Goal: Task Accomplishment & Management: Use online tool/utility

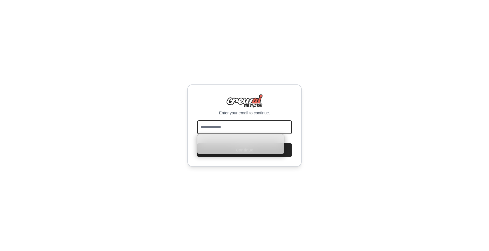
click at [209, 128] on input "email" at bounding box center [244, 128] width 95 height 14
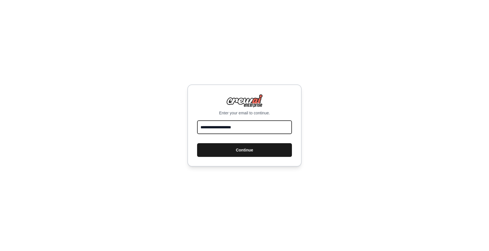
type input "**********"
drag, startPoint x: 261, startPoint y: 147, endPoint x: 265, endPoint y: 148, distance: 4.8
click at [261, 147] on button "Continue" at bounding box center [244, 150] width 95 height 14
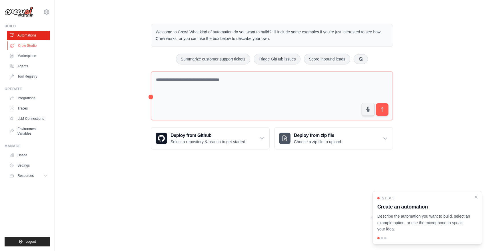
click at [25, 45] on link "Crew Studio" at bounding box center [28, 45] width 43 height 9
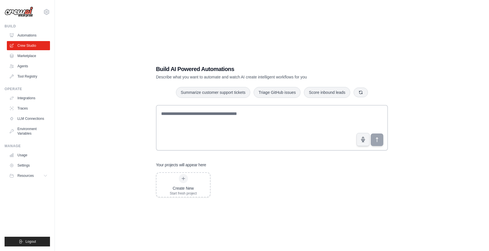
drag, startPoint x: 31, startPoint y: 55, endPoint x: 52, endPoint y: 61, distance: 21.3
click at [31, 55] on link "Marketplace" at bounding box center [28, 55] width 43 height 9
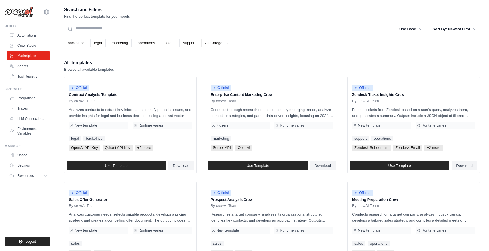
click at [207, 43] on link "All Categories" at bounding box center [216, 43] width 31 height 9
click at [221, 45] on link "All Categories" at bounding box center [216, 43] width 31 height 9
click at [21, 66] on link "Agents" at bounding box center [28, 66] width 43 height 9
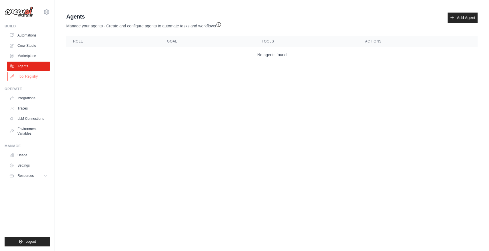
click at [29, 75] on link "Tool Registry" at bounding box center [28, 76] width 43 height 9
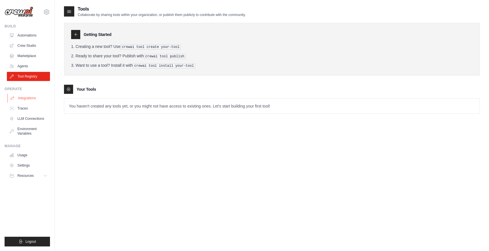
click at [28, 100] on link "Integrations" at bounding box center [28, 98] width 43 height 9
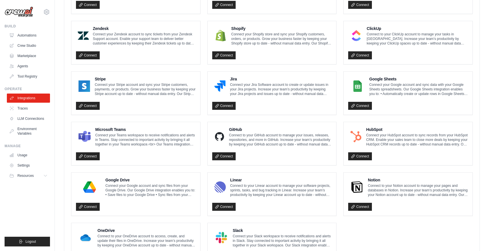
scroll to position [285, 0]
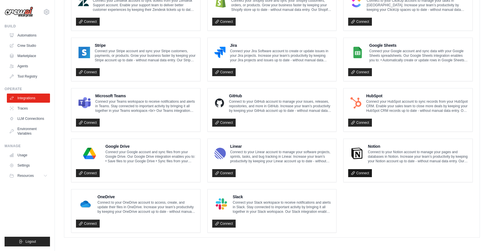
click at [369, 171] on link "Connect" at bounding box center [360, 173] width 24 height 8
click at [363, 172] on link "Connect" at bounding box center [360, 173] width 24 height 8
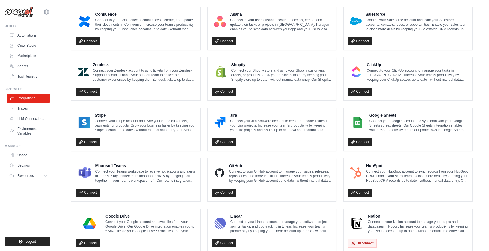
scroll to position [233, 0]
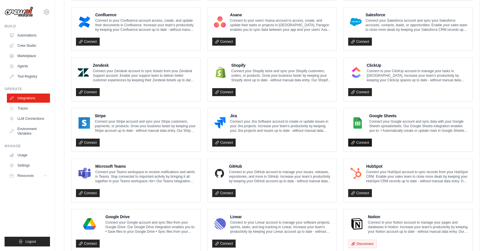
drag, startPoint x: 359, startPoint y: 142, endPoint x: 362, endPoint y: 144, distance: 3.6
click at [359, 142] on link "Connect" at bounding box center [360, 143] width 24 height 8
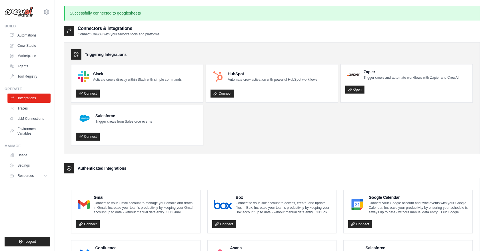
scroll to position [2, 0]
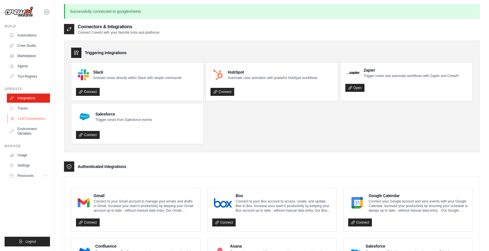
click at [29, 119] on link "LLM Connections" at bounding box center [28, 118] width 43 height 9
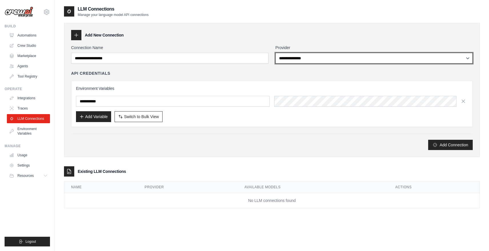
click at [373, 60] on select "**********" at bounding box center [373, 58] width 197 height 11
select select "******"
click at [275, 53] on select "**********" at bounding box center [373, 58] width 197 height 11
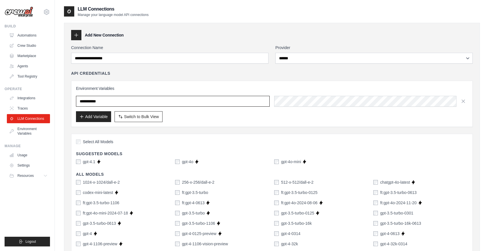
click at [257, 102] on input "text" at bounding box center [173, 101] width 194 height 11
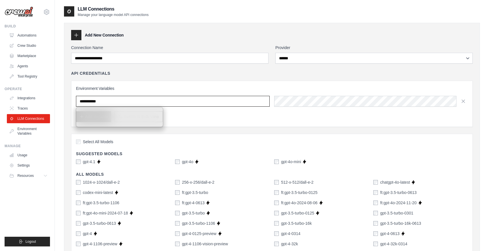
click at [124, 102] on input "text" at bounding box center [173, 101] width 194 height 11
drag, startPoint x: 117, startPoint y: 101, endPoint x: 121, endPoint y: 101, distance: 3.7
click at [117, 101] on input "text" at bounding box center [173, 101] width 194 height 11
click at [161, 90] on h3 "Environment Variables" at bounding box center [272, 89] width 392 height 6
click at [120, 102] on input "text" at bounding box center [173, 101] width 194 height 11
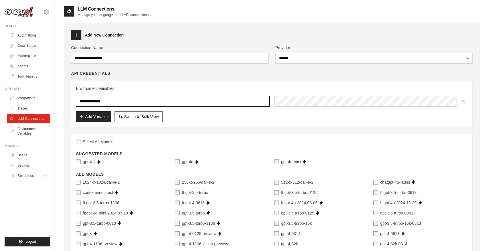
type input "**********"
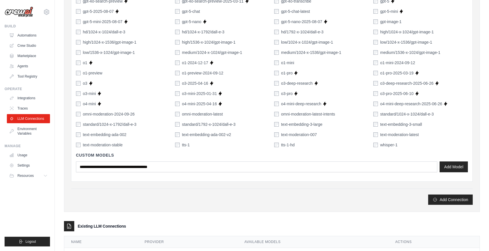
scroll to position [363, 0]
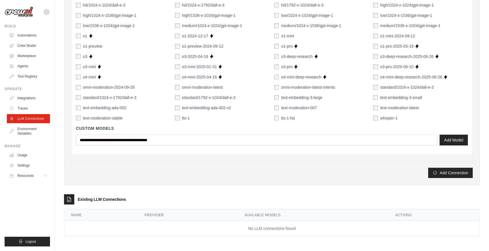
click at [452, 175] on button "Add Connection" at bounding box center [450, 173] width 45 height 10
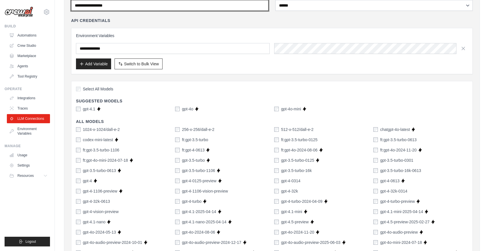
click at [123, 6] on input "Connection Name" at bounding box center [169, 5] width 197 height 11
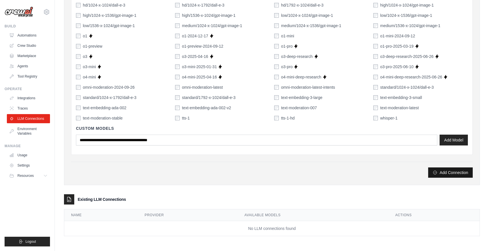
type input "**********"
click at [456, 173] on button "Add Connection" at bounding box center [450, 173] width 45 height 10
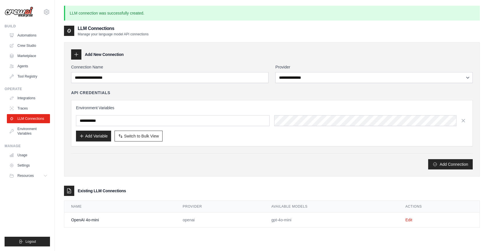
scroll to position [31, 0]
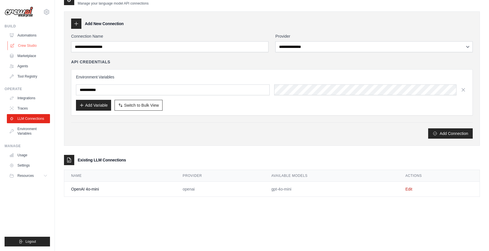
click at [29, 45] on link "Crew Studio" at bounding box center [28, 45] width 43 height 9
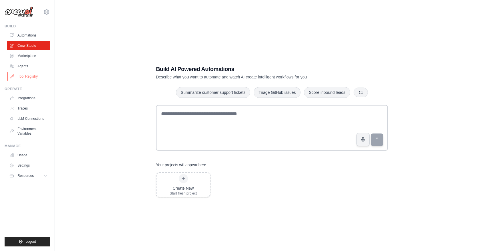
click at [28, 77] on link "Tool Registry" at bounding box center [28, 76] width 43 height 9
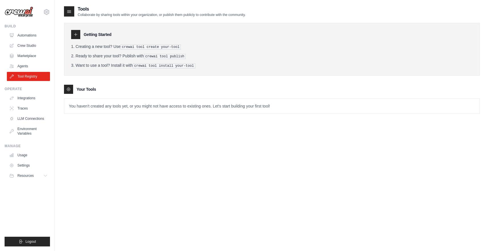
click at [77, 35] on icon at bounding box center [75, 34] width 5 height 5
click at [28, 34] on link "Automations" at bounding box center [28, 35] width 43 height 9
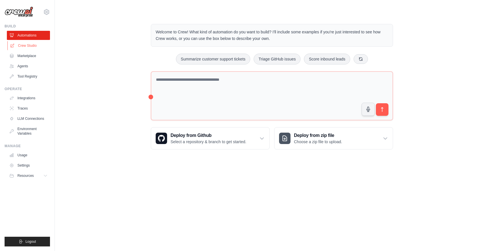
click at [26, 46] on link "Crew Studio" at bounding box center [28, 45] width 43 height 9
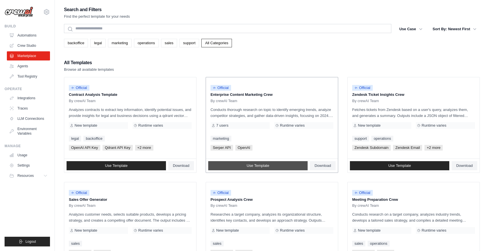
click at [274, 166] on link "Use Template" at bounding box center [257, 165] width 99 height 9
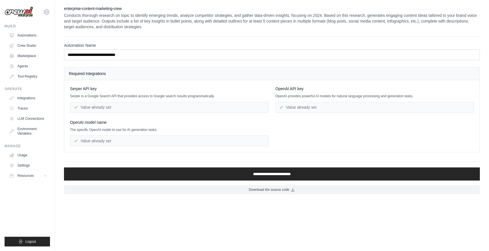
click at [115, 108] on div "Value already set" at bounding box center [169, 107] width 199 height 11
click at [114, 107] on div "Value already set" at bounding box center [169, 107] width 199 height 11
click at [126, 141] on div "Value already set" at bounding box center [169, 141] width 199 height 11
click at [33, 119] on link "LLM Connections" at bounding box center [28, 118] width 43 height 9
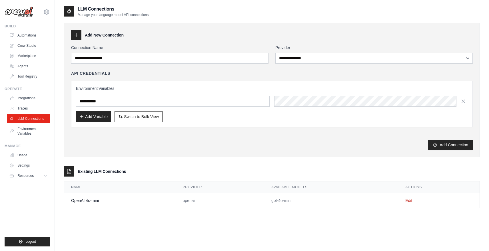
scroll to position [11, 0]
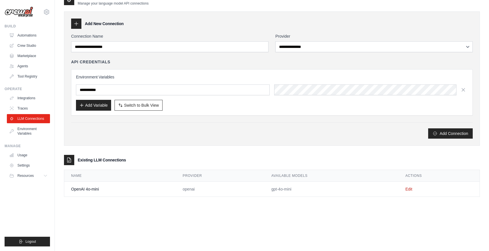
click at [88, 189] on td "OpenAI 4o-mini" at bounding box center [120, 189] width 112 height 15
click at [408, 187] on td "Edit" at bounding box center [439, 189] width 81 height 15
click at [410, 189] on link "Edit" at bounding box center [409, 189] width 7 height 5
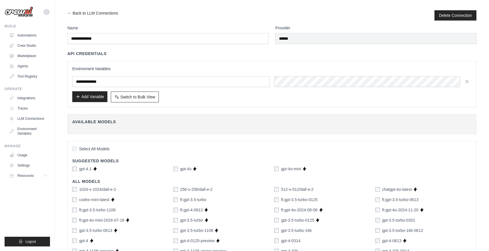
click at [96, 97] on button "Add Variable" at bounding box center [89, 96] width 35 height 11
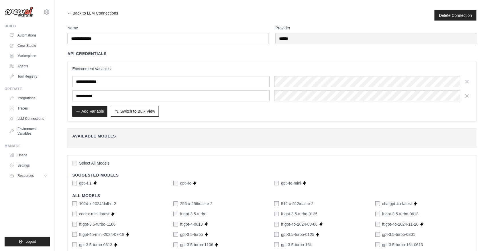
click at [105, 95] on input "text" at bounding box center [170, 96] width 197 height 11
click at [93, 98] on input "***" at bounding box center [170, 96] width 197 height 11
type input "**********"
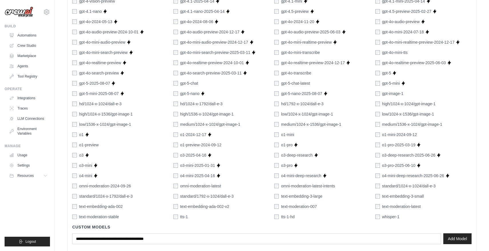
scroll to position [317, 0]
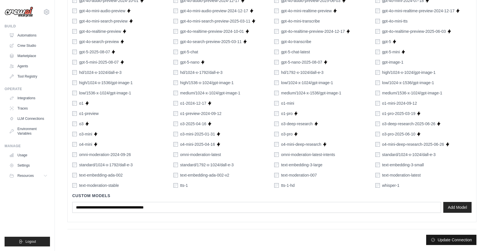
click at [453, 240] on button "Update Connection" at bounding box center [451, 240] width 50 height 10
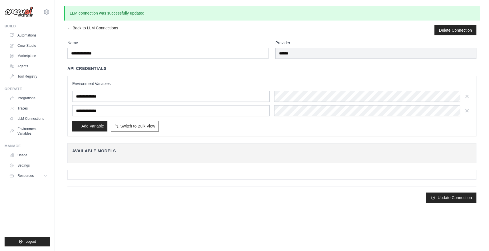
scroll to position [0, 0]
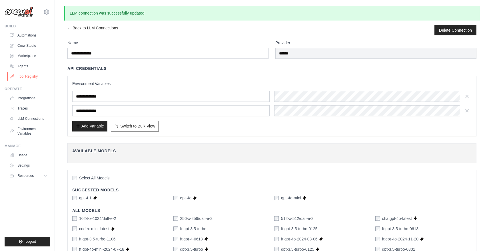
click at [31, 76] on link "Tool Registry" at bounding box center [28, 76] width 43 height 9
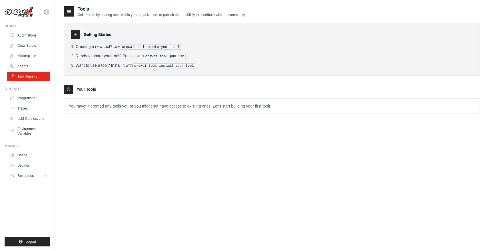
click at [95, 106] on p "You haven't created any tools yet, or you might not have access to existing one…" at bounding box center [272, 106] width 416 height 15
click at [283, 107] on p "You haven't created any tools yet, or you might not have access to existing one…" at bounding box center [272, 106] width 416 height 15
click at [71, 13] on div at bounding box center [69, 11] width 10 height 10
click at [67, 9] on icon at bounding box center [69, 12] width 6 height 6
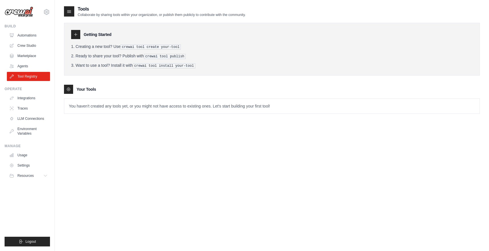
click at [75, 35] on icon at bounding box center [75, 34] width 5 height 5
click at [29, 133] on link "Environment Variables" at bounding box center [28, 132] width 43 height 14
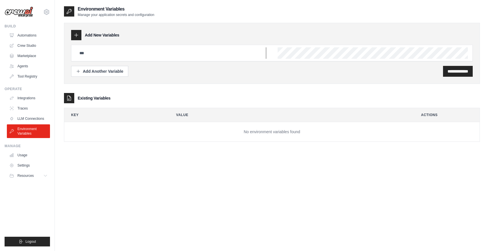
click at [107, 57] on input "text" at bounding box center [171, 52] width 190 height 11
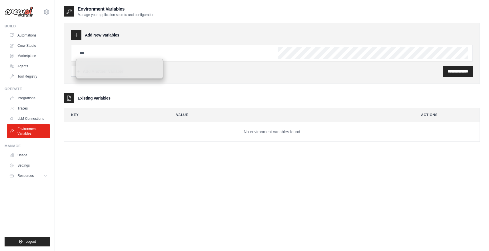
click at [109, 53] on input "text" at bounding box center [171, 52] width 190 height 11
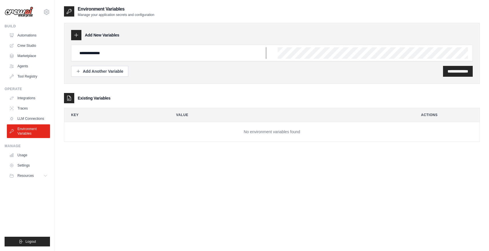
type input "**********"
click at [457, 71] on input "**********" at bounding box center [458, 72] width 21 height 6
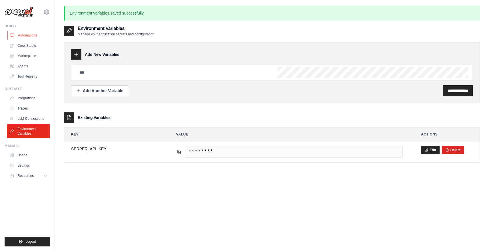
click at [31, 33] on link "Automations" at bounding box center [28, 35] width 43 height 9
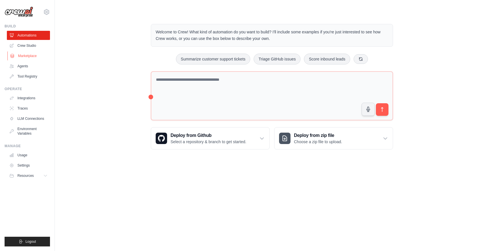
click at [30, 55] on link "Marketplace" at bounding box center [28, 55] width 43 height 9
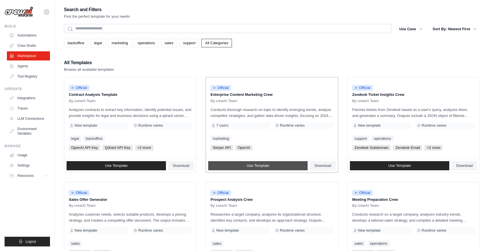
click at [262, 165] on span "Use Template" at bounding box center [258, 166] width 23 height 5
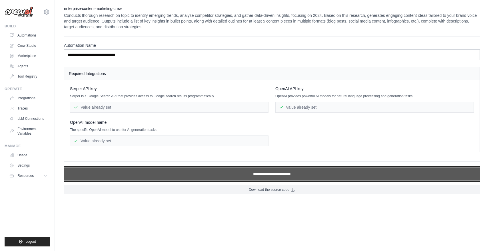
click at [284, 175] on input "**********" at bounding box center [272, 174] width 416 height 13
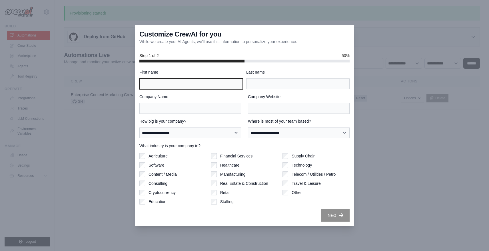
click at [151, 83] on input "First name" at bounding box center [190, 84] width 103 height 11
type input "***"
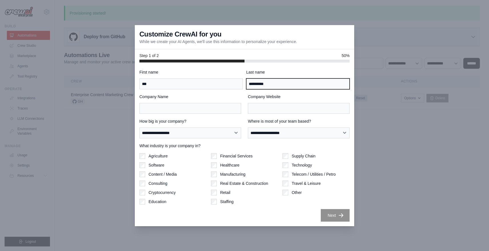
type input "**********"
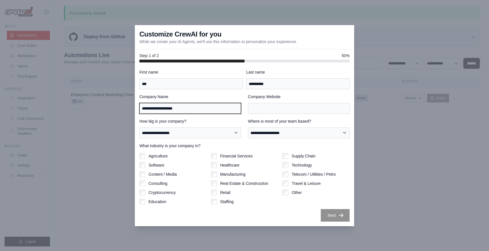
type input "**********"
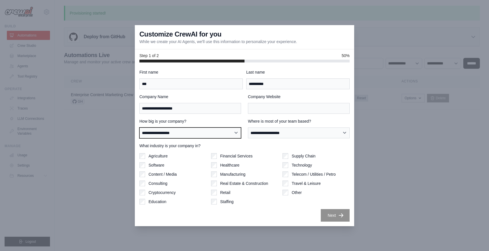
click at [203, 134] on select "**********" at bounding box center [190, 133] width 102 height 11
select select "**********"
click at [139, 128] on select "**********" at bounding box center [190, 133] width 102 height 11
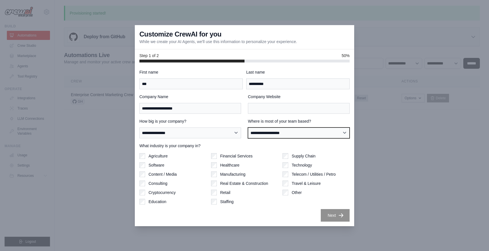
click at [309, 133] on select "**********" at bounding box center [299, 133] width 102 height 11
select select "******"
click at [248, 128] on select "**********" at bounding box center [299, 133] width 102 height 11
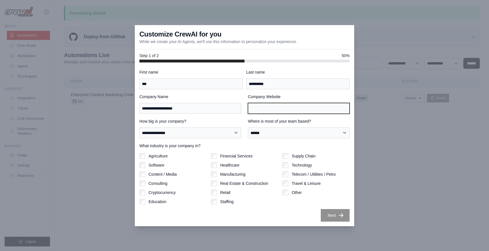
click at [269, 109] on input "Company Website" at bounding box center [299, 108] width 102 height 11
drag, startPoint x: 265, startPoint y: 109, endPoint x: 239, endPoint y: 106, distance: 26.5
click at [239, 106] on div "**********" at bounding box center [244, 104] width 210 height 20
paste input "**********"
type input "**********"
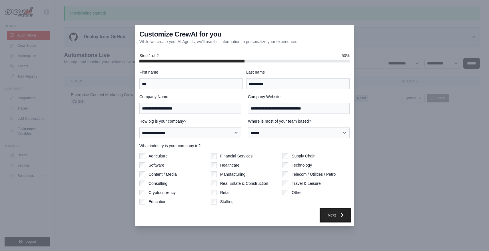
click at [336, 218] on button "Next" at bounding box center [335, 215] width 29 height 13
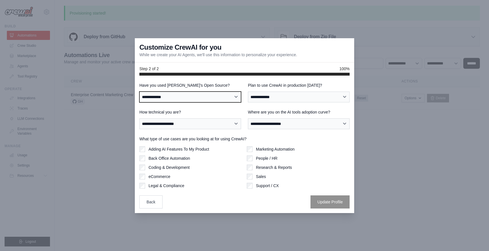
click at [234, 97] on select "**********" at bounding box center [190, 97] width 102 height 11
select select "**********"
click at [139, 92] on select "**********" at bounding box center [190, 97] width 102 height 11
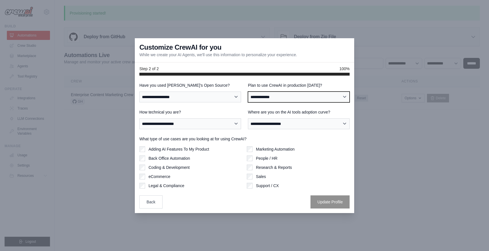
click at [327, 99] on select "**********" at bounding box center [299, 97] width 102 height 11
select select "*****"
click at [248, 92] on select "**********" at bounding box center [299, 97] width 102 height 11
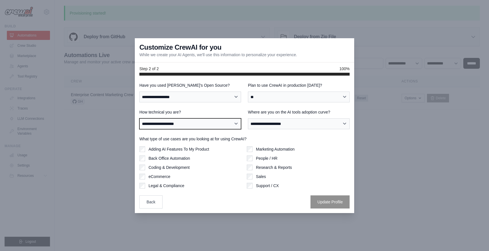
click at [205, 126] on select "**********" at bounding box center [190, 124] width 102 height 11
select select "**********"
click at [139, 119] on select "**********" at bounding box center [190, 124] width 102 height 11
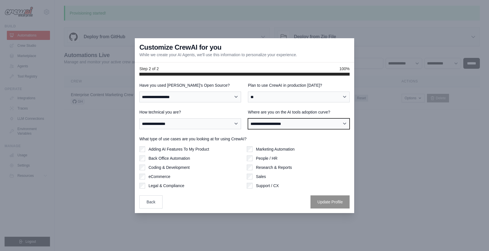
click at [306, 123] on select "**********" at bounding box center [299, 124] width 102 height 11
select select "**********"
click at [248, 119] on select "**********" at bounding box center [299, 124] width 102 height 11
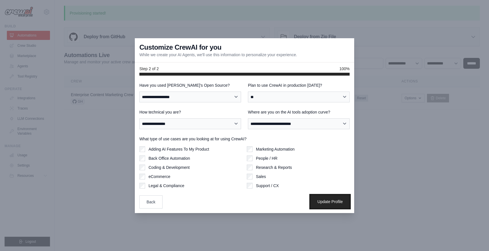
click at [321, 199] on button "Update Profile" at bounding box center [330, 201] width 39 height 13
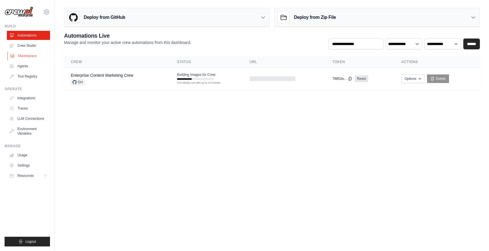
click at [29, 55] on link "Marketplace" at bounding box center [28, 55] width 43 height 9
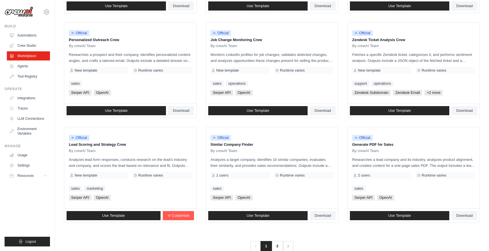
scroll to position [278, 0]
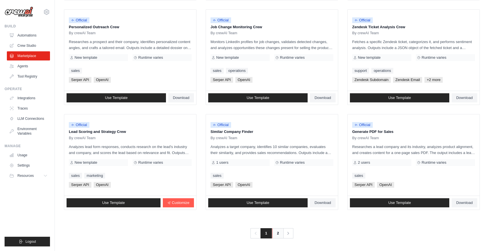
click at [279, 233] on link "2" at bounding box center [277, 234] width 11 height 10
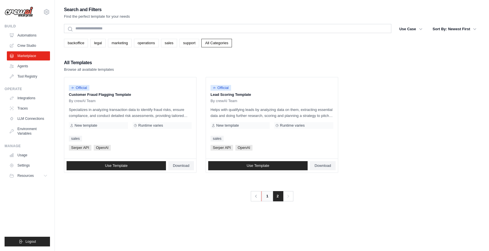
scroll to position [2, 0]
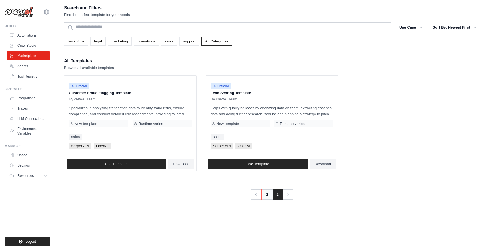
click at [269, 195] on link "1" at bounding box center [266, 195] width 11 height 10
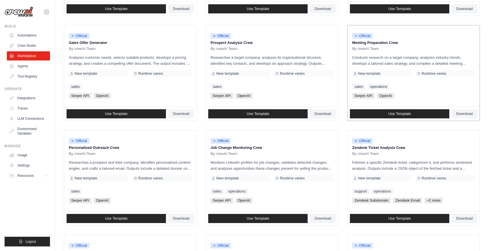
scroll to position [150, 0]
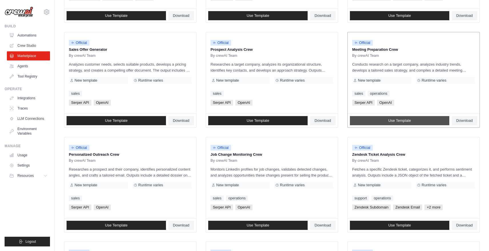
click at [404, 122] on span "Use Template" at bounding box center [399, 121] width 23 height 5
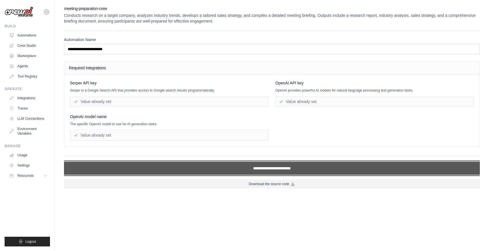
click at [264, 172] on input "**********" at bounding box center [272, 168] width 416 height 13
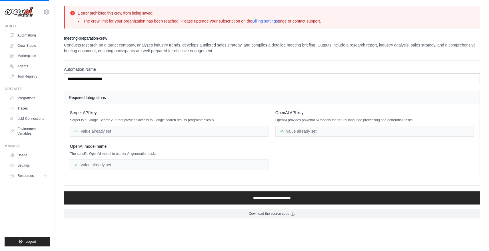
scroll to position [150, 0]
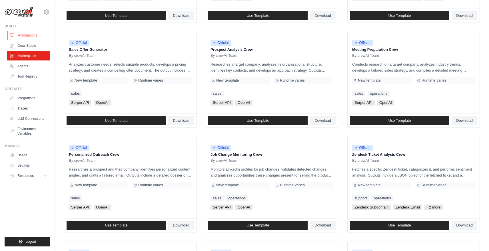
click at [26, 35] on link "Automations" at bounding box center [28, 35] width 43 height 9
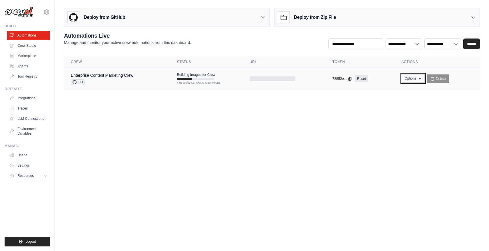
click at [419, 78] on icon "button" at bounding box center [420, 78] width 5 height 5
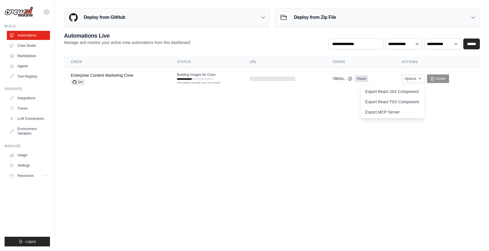
click at [446, 105] on body "[DOMAIN_NAME][EMAIL_ADDRESS][DOMAIN_NAME] Settings Build Automations Crew Studio" at bounding box center [244, 125] width 489 height 251
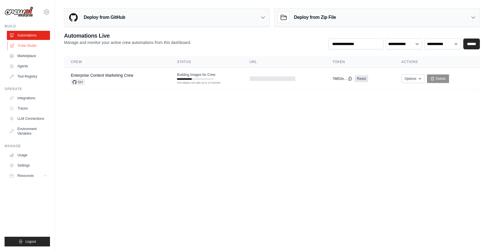
click at [29, 46] on link "Crew Studio" at bounding box center [28, 45] width 43 height 9
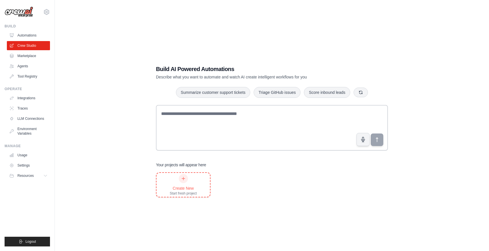
click at [183, 178] on icon at bounding box center [183, 179] width 5 height 5
click at [28, 94] on link "Integrations" at bounding box center [28, 98] width 43 height 9
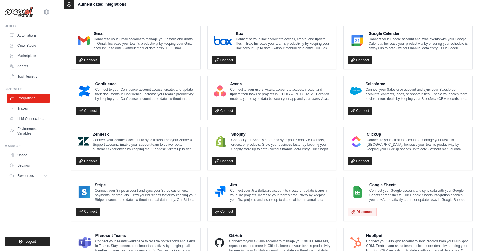
scroll to position [146, 0]
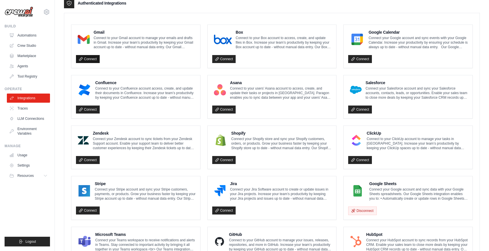
click at [85, 58] on link "Connect" at bounding box center [88, 59] width 24 height 8
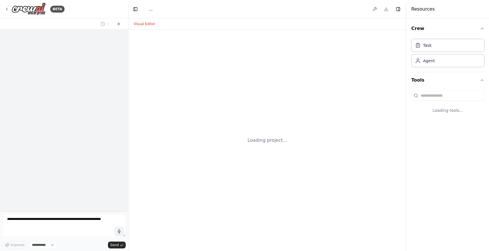
select select "****"
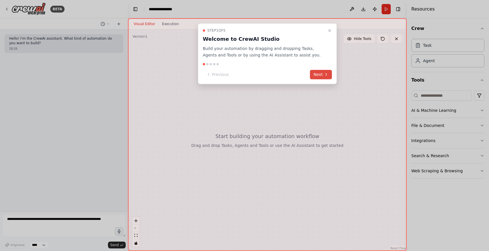
click at [326, 75] on icon at bounding box center [326, 74] width 5 height 5
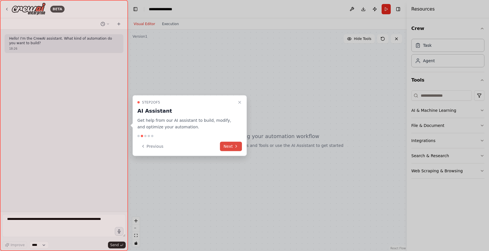
click at [228, 148] on button "Next" at bounding box center [231, 146] width 22 height 9
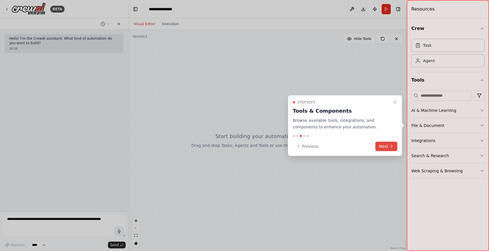
click at [390, 148] on icon at bounding box center [392, 146] width 5 height 5
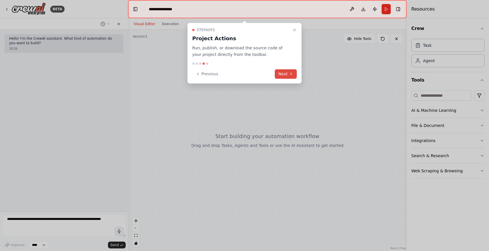
click at [286, 73] on button "Next" at bounding box center [286, 73] width 22 height 9
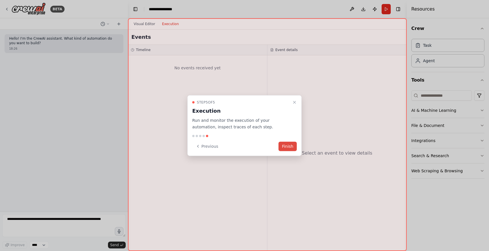
click at [292, 143] on button "Finish" at bounding box center [288, 146] width 18 height 9
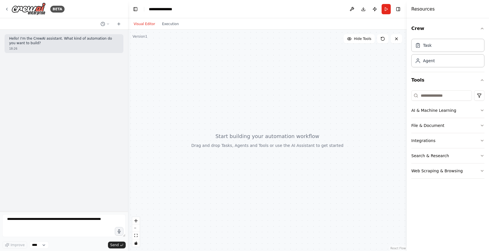
click at [141, 38] on div "Version 1" at bounding box center [140, 36] width 15 height 5
click at [108, 23] on icon at bounding box center [107, 23] width 3 height 3
click at [108, 23] on div at bounding box center [64, 125] width 128 height 251
click at [33, 10] on img at bounding box center [28, 9] width 34 height 13
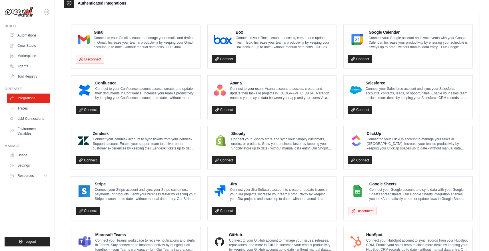
click at [47, 11] on icon at bounding box center [46, 12] width 7 height 7
click at [37, 39] on link "Settings" at bounding box center [46, 38] width 50 height 10
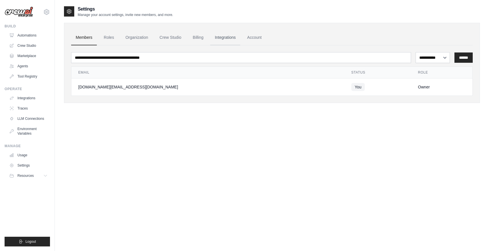
click at [227, 39] on link "Integrations" at bounding box center [225, 37] width 30 height 15
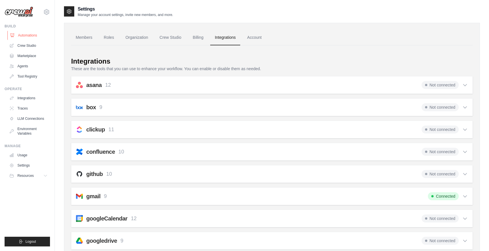
click at [31, 34] on link "Automations" at bounding box center [28, 35] width 43 height 9
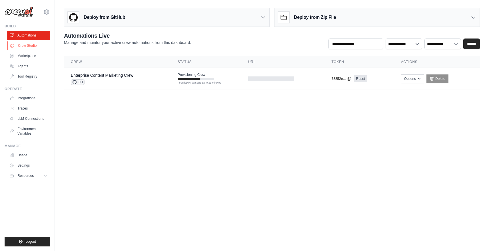
click at [29, 45] on link "Crew Studio" at bounding box center [28, 45] width 43 height 9
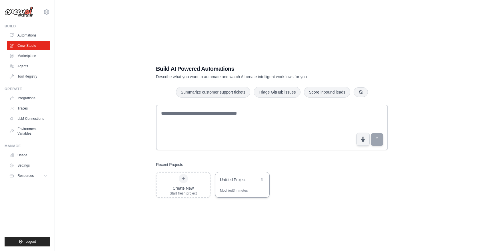
click at [238, 186] on div "Untitled Project" at bounding box center [242, 181] width 54 height 16
click at [26, 34] on link "Automations" at bounding box center [28, 35] width 43 height 9
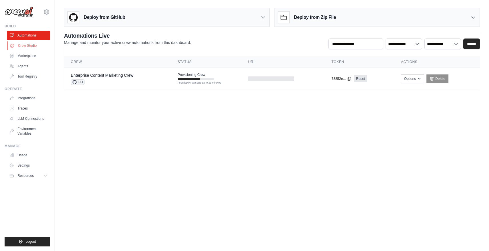
click at [28, 44] on link "Crew Studio" at bounding box center [28, 45] width 43 height 9
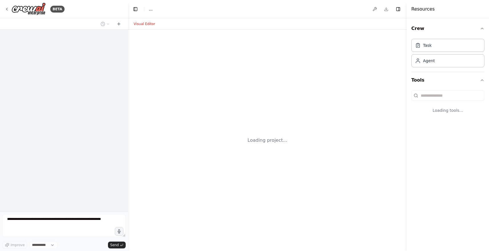
select select "****"
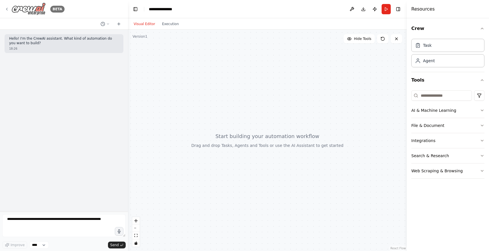
click at [26, 8] on img at bounding box center [28, 9] width 34 height 13
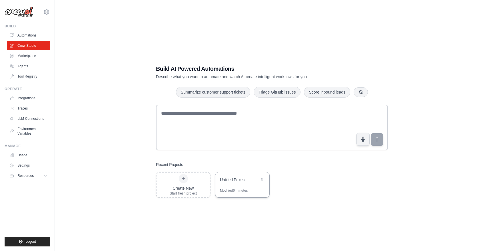
click at [236, 173] on div "Untitled Project" at bounding box center [242, 181] width 54 height 16
click at [31, 56] on link "Marketplace" at bounding box center [28, 55] width 43 height 9
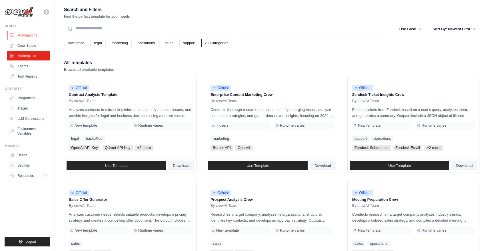
click at [33, 32] on link "Automations" at bounding box center [28, 35] width 43 height 9
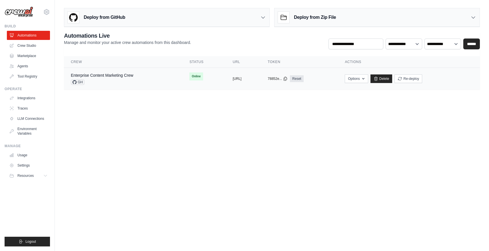
click at [189, 75] on span "Online" at bounding box center [195, 77] width 13 height 8
drag, startPoint x: 237, startPoint y: 79, endPoint x: 240, endPoint y: 86, distance: 8.0
click at [237, 79] on button "[URL]" at bounding box center [237, 79] width 9 height 5
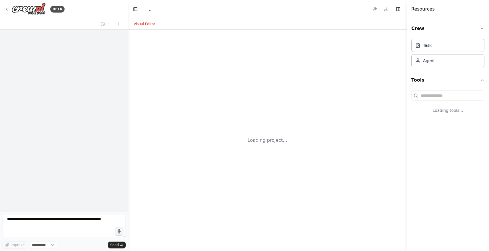
select select "****"
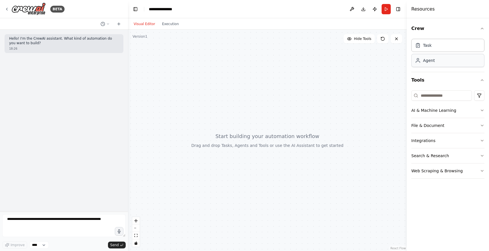
click at [437, 61] on div "Agent" at bounding box center [448, 60] width 73 height 13
click at [438, 61] on div "Agent" at bounding box center [448, 60] width 73 height 13
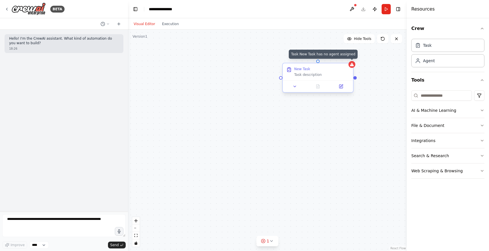
click at [354, 66] on icon at bounding box center [352, 64] width 4 height 3
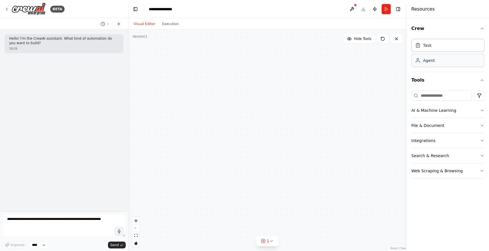
drag, startPoint x: 336, startPoint y: 71, endPoint x: 466, endPoint y: 55, distance: 130.4
click at [466, 55] on div "**********" at bounding box center [244, 125] width 489 height 251
drag, startPoint x: 344, startPoint y: 82, endPoint x: 248, endPoint y: 88, distance: 96.2
click at [250, 89] on div "New Task Task description" at bounding box center [267, 141] width 279 height 222
click at [392, 52] on icon at bounding box center [391, 53] width 3 height 3
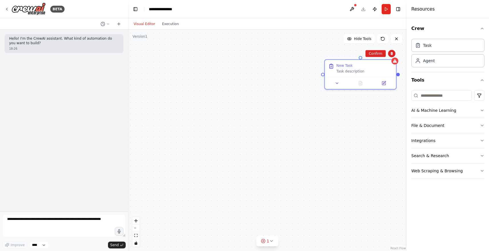
click at [375, 57] on div "New Task Task description" at bounding box center [267, 141] width 279 height 222
click at [396, 58] on div at bounding box center [395, 60] width 7 height 7
click at [392, 53] on icon at bounding box center [390, 53] width 3 height 3
click at [379, 54] on button "Confirm" at bounding box center [374, 53] width 20 height 7
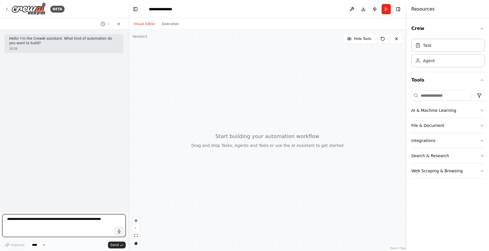
click at [31, 223] on textarea at bounding box center [63, 226] width 123 height 23
type textarea "**********"
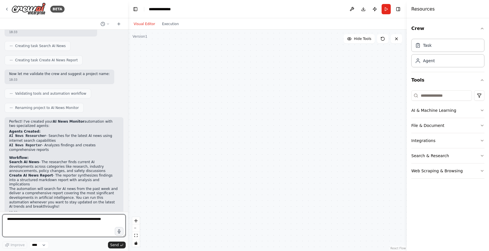
scroll to position [173, 0]
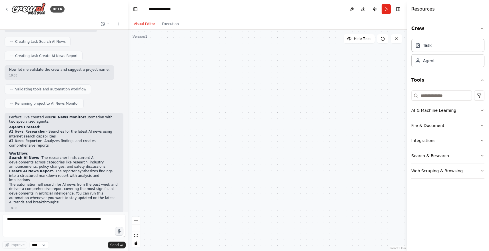
drag, startPoint x: 249, startPoint y: 130, endPoint x: 334, endPoint y: 97, distance: 91.7
click at [334, 97] on div ".deletable-edge-delete-btn { width: 20px; height: 20px; border: 0px solid #ffff…" at bounding box center [267, 141] width 279 height 222
drag, startPoint x: 215, startPoint y: 170, endPoint x: 342, endPoint y: 95, distance: 147.2
click at [341, 96] on div ".deletable-edge-delete-btn { width: 20px; height: 20px; border: 0px solid #ffff…" at bounding box center [267, 141] width 279 height 222
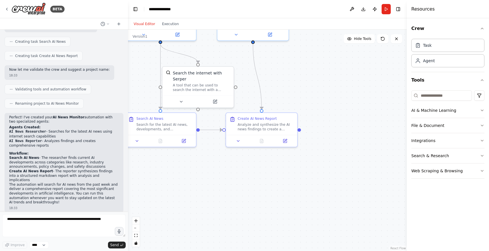
drag, startPoint x: 255, startPoint y: 145, endPoint x: 338, endPoint y: 179, distance: 89.7
click at [359, 181] on div ".deletable-edge-delete-btn { width: 20px; height: 20px; border: 0px solid #ffff…" at bounding box center [267, 141] width 279 height 222
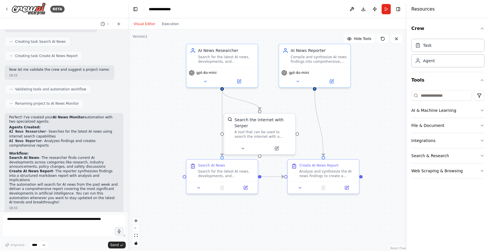
drag, startPoint x: 254, startPoint y: 190, endPoint x: 312, endPoint y: 236, distance: 73.9
click at [312, 236] on div ".deletable-edge-delete-btn { width: 20px; height: 20px; border: 0px solid #ffff…" at bounding box center [267, 141] width 279 height 222
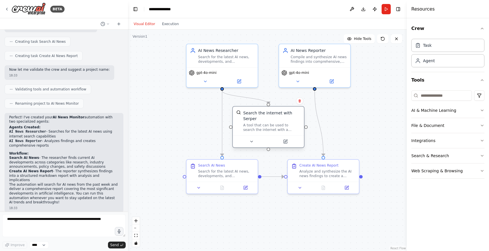
drag, startPoint x: 265, startPoint y: 133, endPoint x: 275, endPoint y: 128, distance: 11.0
click at [275, 128] on div "A tool that can be used to search the internet with a search_query. Supports di…" at bounding box center [271, 127] width 57 height 9
click at [388, 9] on button "Run" at bounding box center [386, 9] width 9 height 10
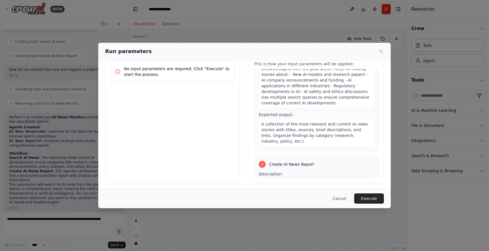
scroll to position [0, 0]
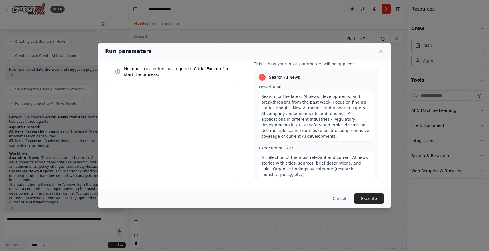
click at [315, 112] on span "Search for the latest AI news, developments, and breakthroughs from the past we…" at bounding box center [315, 116] width 108 height 45
drag, startPoint x: 259, startPoint y: 77, endPoint x: 263, endPoint y: 78, distance: 4.0
click at [262, 78] on div "1" at bounding box center [262, 77] width 7 height 7
click at [263, 78] on div "1" at bounding box center [262, 77] width 7 height 7
click at [299, 81] on div "1 Search AI News Description: Search for the latest AI news, developments, and …" at bounding box center [316, 127] width 125 height 116
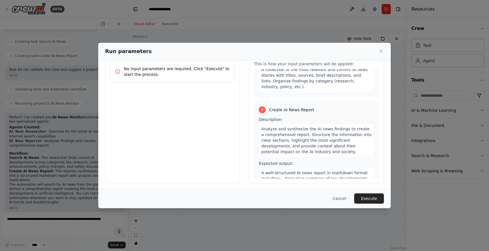
scroll to position [110, 0]
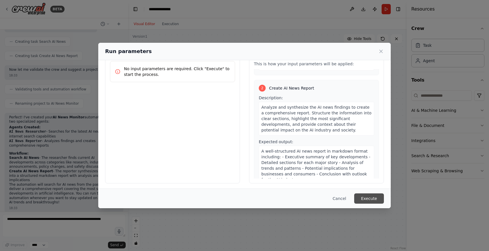
click at [377, 200] on button "Execute" at bounding box center [369, 199] width 30 height 10
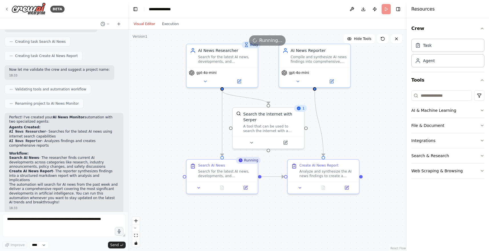
click at [373, 110] on div ".deletable-edge-delete-btn { width: 20px; height: 20px; border: 0px solid #ffff…" at bounding box center [267, 141] width 279 height 222
click at [430, 145] on button "Integrations" at bounding box center [448, 140] width 73 height 15
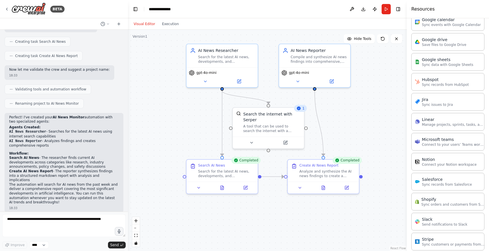
scroll to position [259, 0]
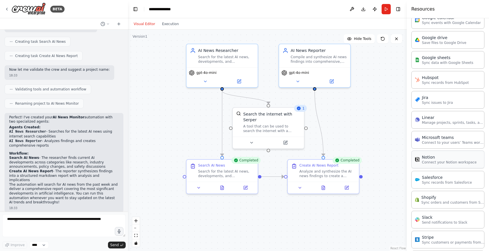
click at [448, 159] on div "Notion" at bounding box center [449, 158] width 55 height 6
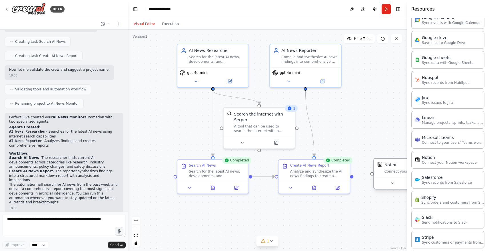
drag, startPoint x: 404, startPoint y: 177, endPoint x: 380, endPoint y: 165, distance: 27.4
click at [380, 165] on img at bounding box center [380, 164] width 5 height 5
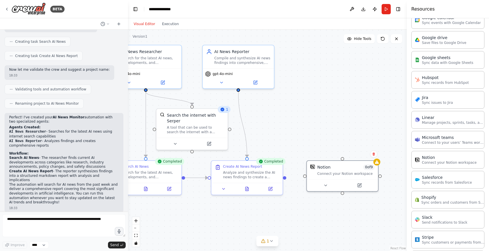
drag, startPoint x: 357, startPoint y: 139, endPoint x: 290, endPoint y: 141, distance: 67.2
click at [290, 141] on div ".deletable-edge-delete-btn { width: 20px; height: 20px; border: 0px solid #ffff…" at bounding box center [267, 141] width 279 height 222
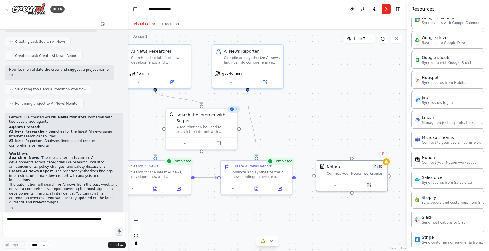
drag, startPoint x: 286, startPoint y: 179, endPoint x: 296, endPoint y: 178, distance: 9.8
click at [296, 178] on div ".deletable-edge-delete-btn { width: 20px; height: 20px; border: 0px solid #ffff…" at bounding box center [267, 141] width 279 height 222
click at [295, 179] on div ".deletable-edge-delete-btn { width: 20px; height: 20px; border: 0px solid #ffff…" at bounding box center [267, 141] width 279 height 222
click at [304, 160] on div ".deletable-edge-delete-btn { width: 20px; height: 20px; border: 0px solid #ffff…" at bounding box center [267, 141] width 279 height 222
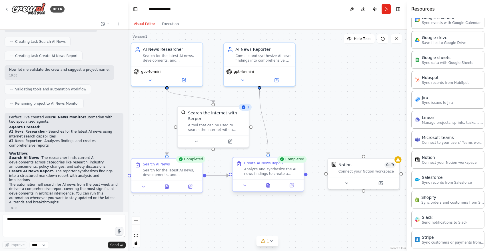
drag, startPoint x: 295, startPoint y: 178, endPoint x: 307, endPoint y: 177, distance: 11.5
click at [307, 177] on div ".deletable-edge-delete-btn { width: 20px; height: 20px; border: 0px solid #ffff…" at bounding box center [267, 141] width 279 height 222
drag, startPoint x: 327, startPoint y: 174, endPoint x: 306, endPoint y: 175, distance: 20.6
click at [305, 176] on div "AI News Researcher Search for the latest AI news, developments, and breakthroug…" at bounding box center [243, 126] width 282 height 225
drag, startPoint x: 361, startPoint y: 178, endPoint x: 355, endPoint y: 211, distance: 34.1
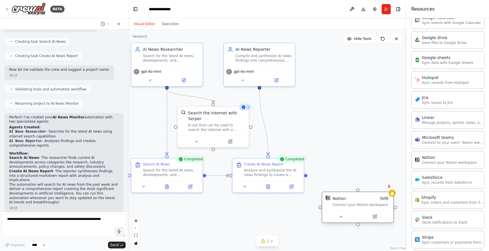
click at [357, 212] on div at bounding box center [357, 217] width 71 height 12
drag, startPoint x: 307, startPoint y: 175, endPoint x: 359, endPoint y: 189, distance: 53.3
click at [359, 189] on div "AI News Researcher Search for the latest AI news, developments, and breakthroug…" at bounding box center [243, 126] width 282 height 225
click at [359, 191] on div at bounding box center [357, 190] width 3 height 3
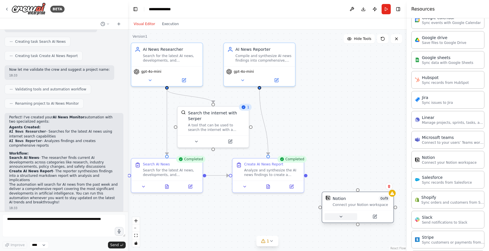
click at [340, 219] on icon at bounding box center [341, 217] width 5 height 5
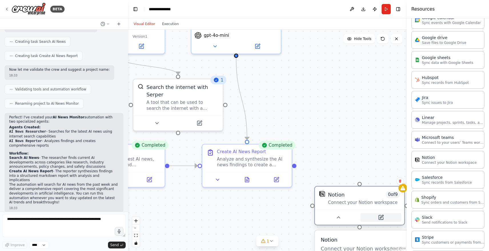
click at [380, 218] on icon at bounding box center [381, 218] width 4 height 4
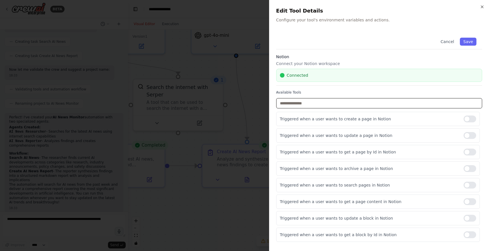
click at [344, 101] on input "text" at bounding box center [379, 103] width 206 height 10
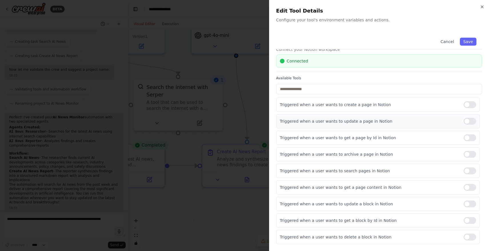
drag, startPoint x: 470, startPoint y: 121, endPoint x: 469, endPoint y: 125, distance: 3.7
click at [471, 121] on div at bounding box center [470, 121] width 13 height 7
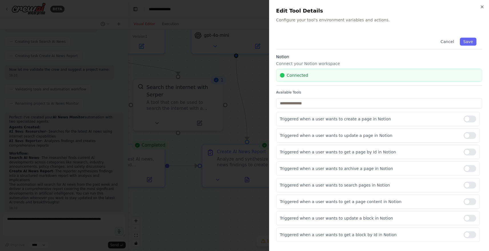
click at [255, 21] on div at bounding box center [244, 125] width 489 height 251
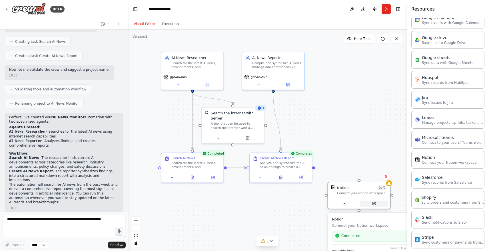
drag, startPoint x: 371, startPoint y: 209, endPoint x: 372, endPoint y: 204, distance: 4.7
click at [371, 208] on div at bounding box center [359, 204] width 62 height 10
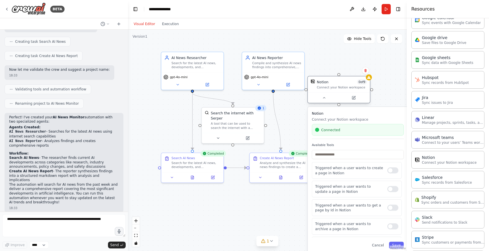
drag, startPoint x: 368, startPoint y: 186, endPoint x: 349, endPoint y: 93, distance: 94.3
click at [348, 93] on div at bounding box center [339, 98] width 62 height 10
click at [397, 190] on div at bounding box center [393, 189] width 11 height 6
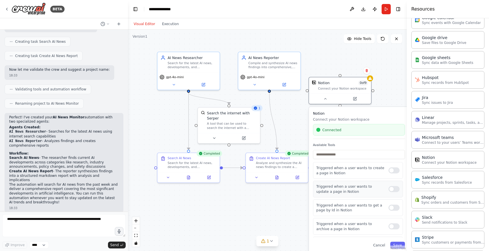
click at [394, 189] on div at bounding box center [394, 189] width 11 height 6
click at [398, 244] on button "Save" at bounding box center [397, 245] width 15 height 7
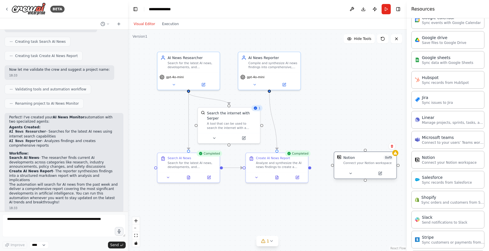
drag, startPoint x: 341, startPoint y: 81, endPoint x: 363, endPoint y: 159, distance: 80.6
click at [368, 158] on div "Notion 0 of 9" at bounding box center [368, 157] width 50 height 5
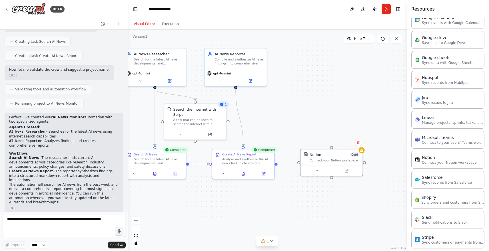
drag, startPoint x: 311, startPoint y: 169, endPoint x: 277, endPoint y: 165, distance: 33.9
click at [277, 165] on div ".deletable-edge-delete-btn { width: 20px; height: 20px; border: 0px solid #ffff…" at bounding box center [267, 141] width 279 height 222
click at [278, 165] on div ".deletable-edge-delete-btn { width: 20px; height: 20px; border: 0px solid #ffff…" at bounding box center [267, 141] width 279 height 222
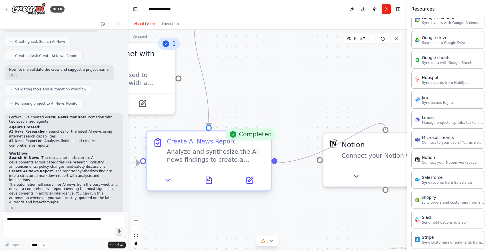
drag, startPoint x: 320, startPoint y: 159, endPoint x: 277, endPoint y: 161, distance: 42.6
click at [275, 161] on div "AI News Researcher Search for the latest AI news, developments, and breakthroug…" at bounding box center [164, 76] width 493 height 392
click at [275, 163] on div at bounding box center [274, 161] width 6 height 6
click at [275, 162] on div at bounding box center [274, 161] width 6 height 6
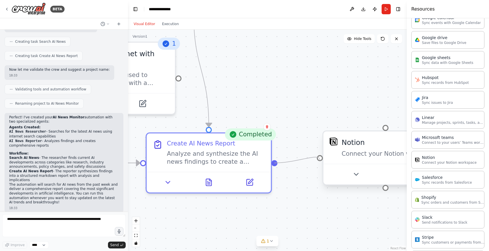
drag, startPoint x: 276, startPoint y: 162, endPoint x: 320, endPoint y: 158, distance: 44.8
click at [319, 158] on div "AI News Researcher Search for the latest AI news, developments, and breakthroug…" at bounding box center [164, 76] width 493 height 392
drag, startPoint x: 273, startPoint y: 163, endPoint x: 383, endPoint y: 129, distance: 114.4
click at [381, 129] on div ".deletable-edge-delete-btn { width: 20px; height: 20px; border: 0px solid #ffff…" at bounding box center [267, 141] width 279 height 222
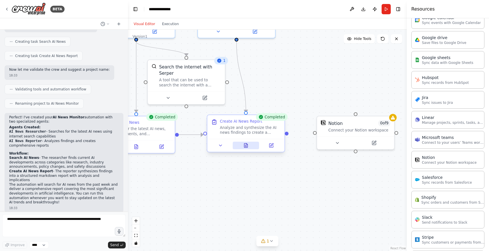
click at [246, 147] on icon at bounding box center [245, 146] width 3 height 4
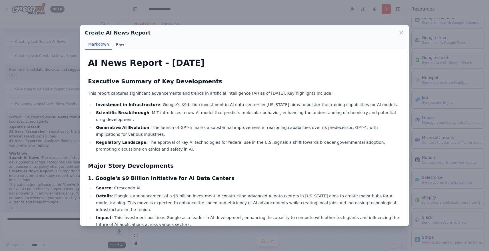
click at [122, 44] on button "Raw" at bounding box center [119, 44] width 15 height 11
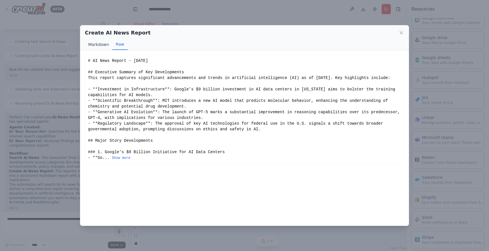
click at [100, 43] on button "Markdown" at bounding box center [98, 44] width 27 height 11
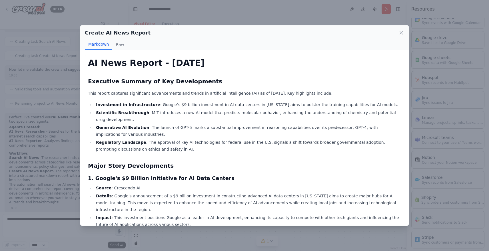
click at [276, 18] on div "Create AI News Report Markdown Raw AI News Report - August 2025 Executive Summa…" at bounding box center [244, 125] width 489 height 251
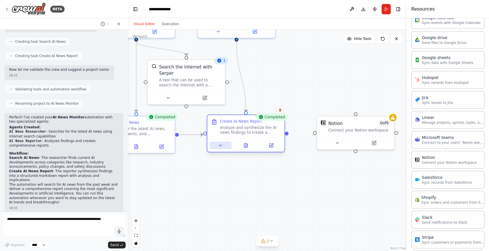
click at [220, 146] on icon at bounding box center [220, 145] width 5 height 5
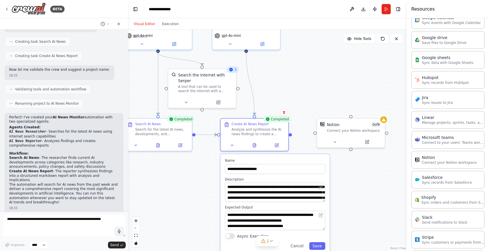
click at [359, 171] on div ".deletable-edge-delete-btn { width: 20px; height: 20px; border: 0px solid #ffff…" at bounding box center [267, 141] width 279 height 222
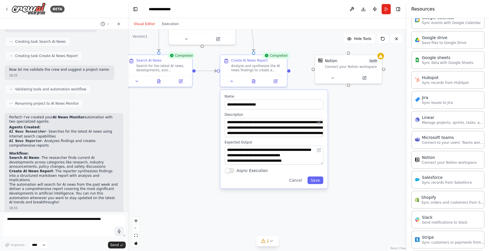
drag, startPoint x: 359, startPoint y: 171, endPoint x: 356, endPoint y: 106, distance: 65.5
click at [356, 106] on div ".deletable-edge-delete-btn { width: 20px; height: 20px; border: 0px solid #ffff…" at bounding box center [267, 141] width 279 height 222
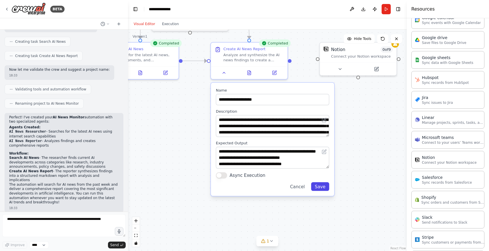
click at [323, 187] on button "Save" at bounding box center [320, 187] width 18 height 9
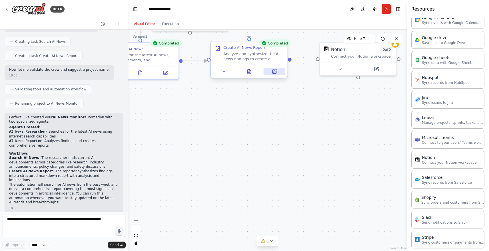
click at [275, 71] on icon at bounding box center [274, 71] width 3 height 3
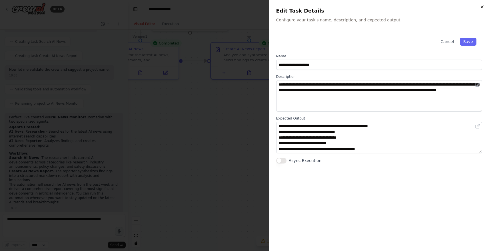
click at [481, 6] on icon "button" at bounding box center [482, 7] width 5 height 5
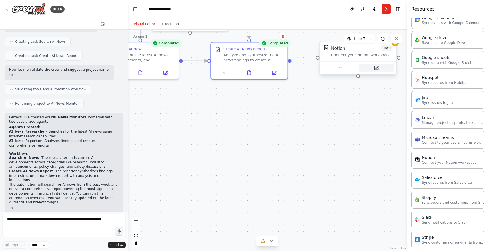
click at [379, 66] on button at bounding box center [376, 67] width 35 height 7
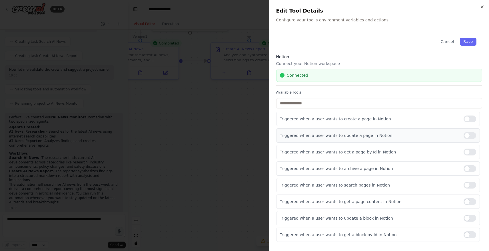
click at [468, 136] on div at bounding box center [470, 135] width 13 height 7
click at [465, 41] on button "Save" at bounding box center [468, 42] width 17 height 8
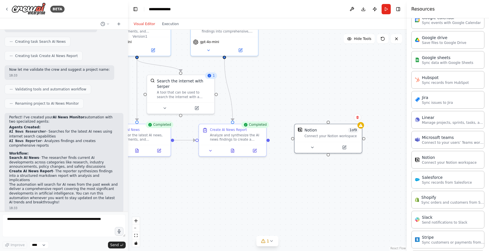
drag, startPoint x: 329, startPoint y: 100, endPoint x: 302, endPoint y: 175, distance: 79.4
click at [302, 175] on div ".deletable-edge-delete-btn { width: 20px; height: 20px; border: 0px solid #ffff…" at bounding box center [267, 141] width 279 height 222
drag, startPoint x: 269, startPoint y: 140, endPoint x: 330, endPoint y: 122, distance: 63.1
click at [330, 122] on div ".deletable-edge-delete-btn { width: 20px; height: 20px; border: 0px solid #ffff…" at bounding box center [267, 141] width 279 height 222
click at [328, 122] on div at bounding box center [328, 121] width 3 height 3
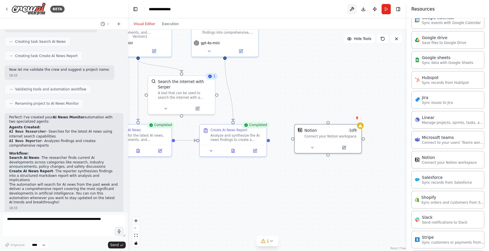
click at [353, 8] on button at bounding box center [351, 9] width 9 height 10
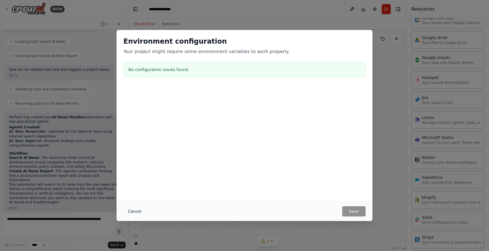
click at [135, 211] on button "Cancel" at bounding box center [134, 212] width 23 height 10
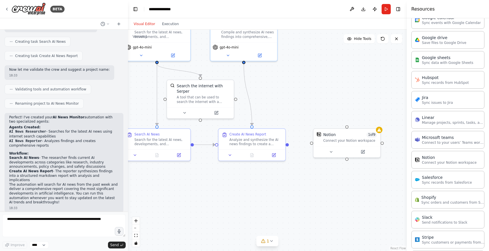
drag, startPoint x: 178, startPoint y: 182, endPoint x: 197, endPoint y: 187, distance: 19.3
click at [197, 187] on div ".deletable-edge-delete-btn { width: 20px; height: 20px; border: 0px solid #ffff…" at bounding box center [267, 141] width 279 height 222
click at [266, 242] on div "1" at bounding box center [265, 242] width 8 height 6
drag, startPoint x: 306, startPoint y: 181, endPoint x: 311, endPoint y: 178, distance: 5.4
click at [306, 181] on div ".deletable-edge-delete-btn { width: 20px; height: 20px; border: 0px solid #ffff…" at bounding box center [267, 141] width 279 height 222
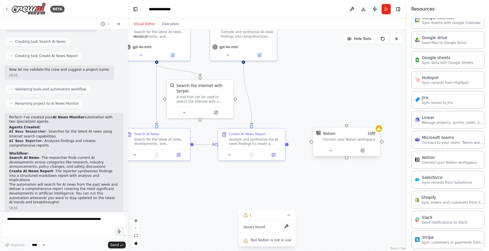
click at [343, 139] on div "Connect your Notion workspace" at bounding box center [350, 139] width 54 height 4
click at [361, 151] on icon at bounding box center [362, 150] width 3 height 3
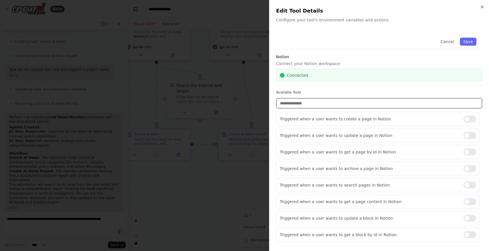
click at [327, 100] on input "text" at bounding box center [379, 103] width 206 height 10
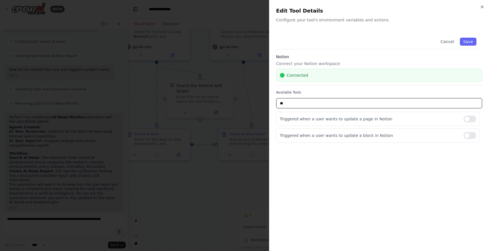
type input "*"
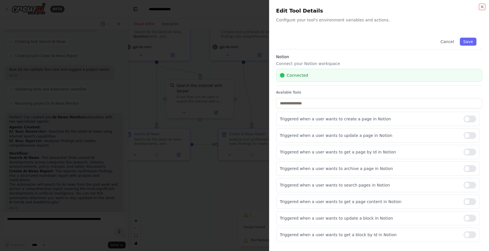
drag, startPoint x: 483, startPoint y: 7, endPoint x: 480, endPoint y: 12, distance: 5.5
click at [483, 7] on icon "button" at bounding box center [482, 7] width 2 height 2
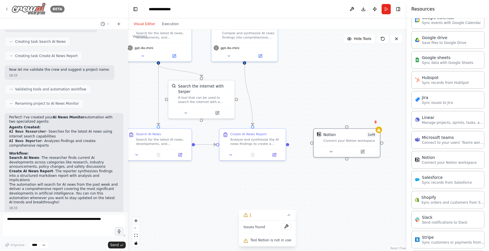
click at [10, 7] on div "BETA" at bounding box center [35, 9] width 60 height 13
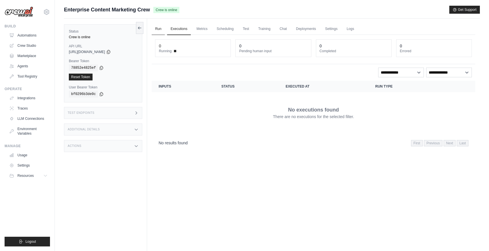
click at [158, 29] on link "Run" at bounding box center [158, 29] width 13 height 12
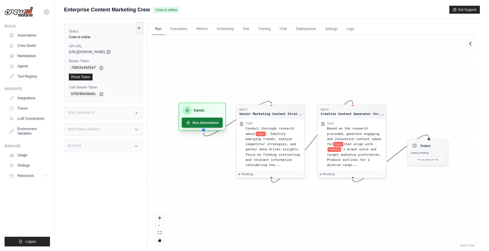
click at [209, 123] on button "Run Automation" at bounding box center [202, 123] width 41 height 10
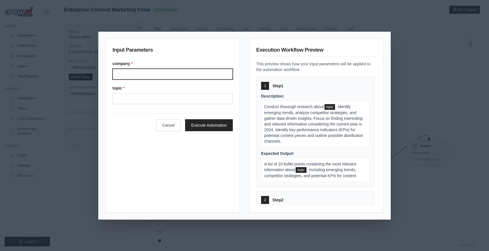
click at [136, 76] on input "Company" at bounding box center [173, 74] width 120 height 11
click at [129, 74] on input "Company" at bounding box center [173, 74] width 120 height 11
type input "***"
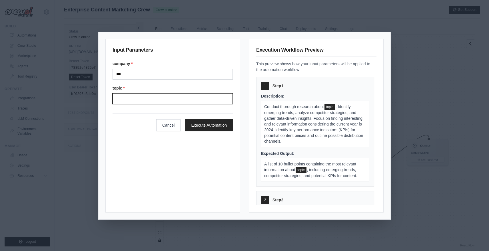
click at [123, 100] on input "Topic" at bounding box center [173, 98] width 120 height 11
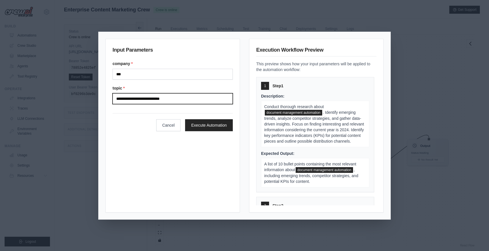
type input "**********"
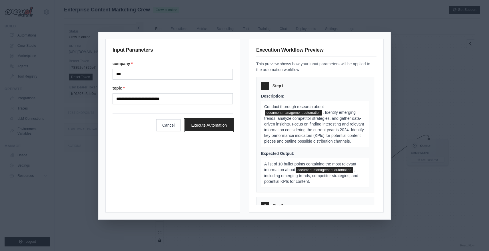
click at [210, 126] on button "Execute Automation" at bounding box center [209, 125] width 48 height 12
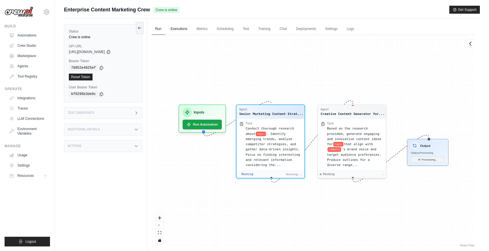
click at [181, 30] on link "Executions" at bounding box center [179, 29] width 24 height 12
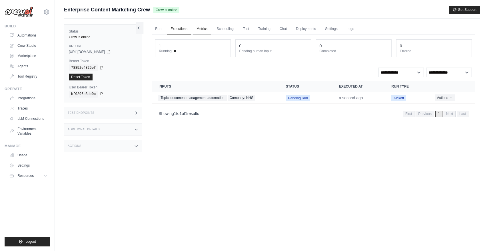
click at [207, 31] on link "Metrics" at bounding box center [202, 29] width 18 height 12
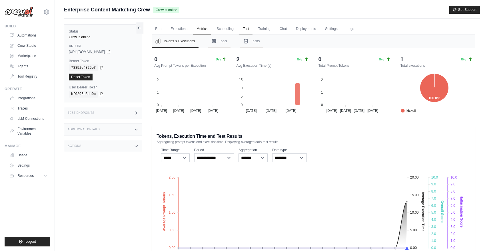
click at [239, 32] on link "Test" at bounding box center [245, 29] width 13 height 12
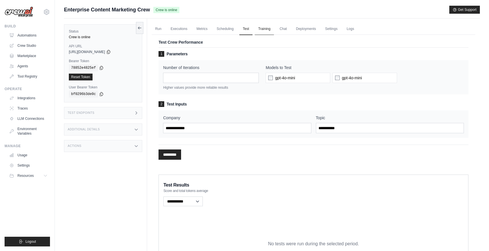
click at [265, 29] on link "Training" at bounding box center [264, 29] width 19 height 12
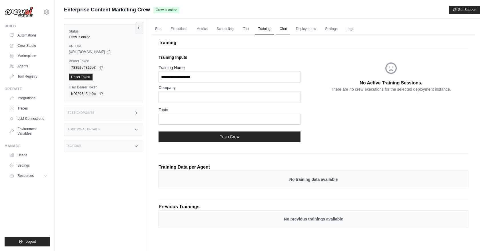
click at [287, 29] on link "Chat" at bounding box center [283, 29] width 14 height 12
click at [159, 29] on link "Run" at bounding box center [158, 29] width 13 height 12
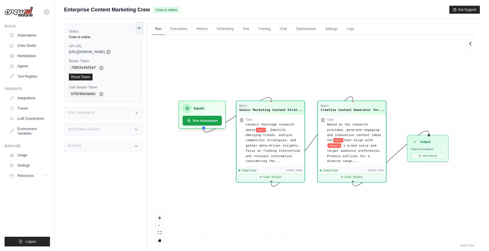
scroll to position [2577, 0]
click at [434, 154] on button "View Result" at bounding box center [428, 155] width 34 height 6
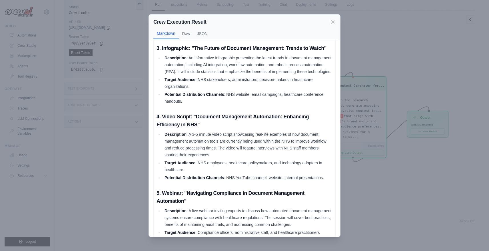
scroll to position [218, 0]
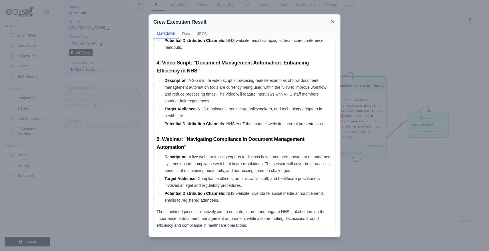
click at [335, 22] on icon at bounding box center [333, 22] width 6 height 6
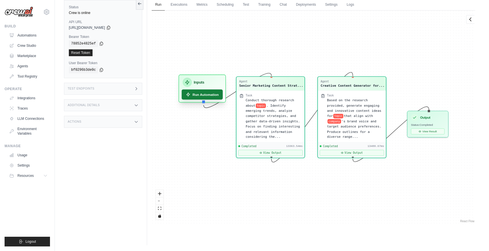
click at [209, 94] on button "Run Automation" at bounding box center [202, 95] width 41 height 10
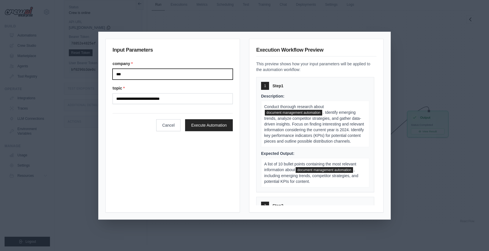
drag, startPoint x: 131, startPoint y: 73, endPoint x: 65, endPoint y: 73, distance: 66.3
click at [65, 73] on div "**********" at bounding box center [244, 125] width 489 height 251
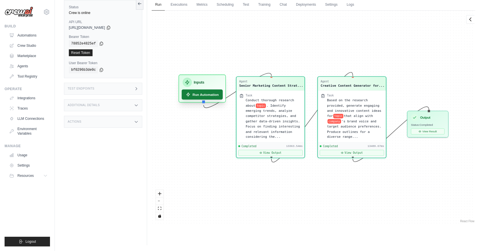
click at [197, 94] on button "Run Automation" at bounding box center [202, 95] width 41 height 10
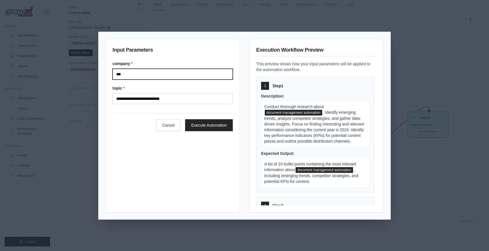
click at [133, 75] on input "***" at bounding box center [173, 74] width 120 height 11
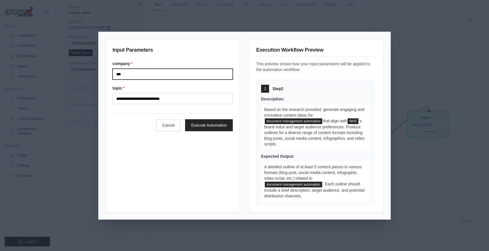
scroll to position [119, 0]
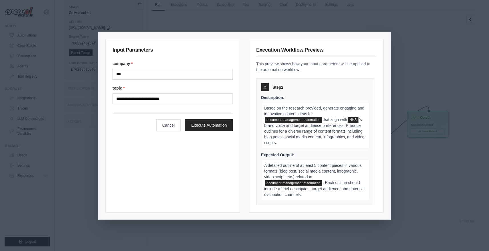
click at [317, 95] on div "Description: Based on the research provided, generate engaging and innovative c…" at bounding box center [315, 122] width 108 height 54
drag, startPoint x: 129, startPoint y: 73, endPoint x: 87, endPoint y: 69, distance: 42.5
click at [87, 69] on div "**********" at bounding box center [244, 125] width 489 height 251
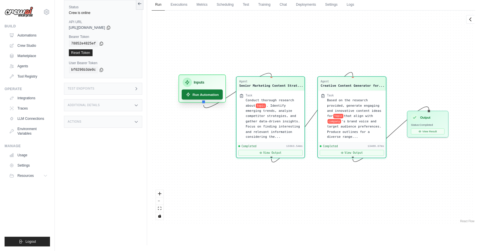
click at [207, 93] on button "Run Automation" at bounding box center [202, 95] width 41 height 10
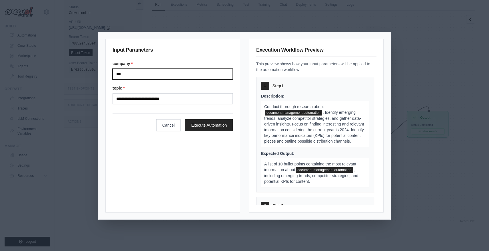
drag, startPoint x: 135, startPoint y: 75, endPoint x: 108, endPoint y: 74, distance: 27.4
click at [108, 74] on div "**********" at bounding box center [172, 126] width 135 height 174
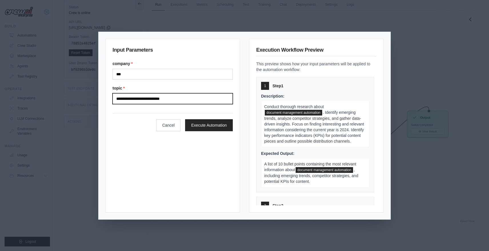
drag, startPoint x: 187, startPoint y: 98, endPoint x: 114, endPoint y: 99, distance: 73.5
click at [114, 99] on input "**********" at bounding box center [173, 98] width 120 height 11
type input "**********"
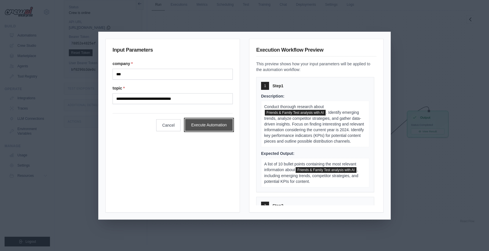
click at [219, 124] on button "Execute Automation" at bounding box center [209, 125] width 48 height 12
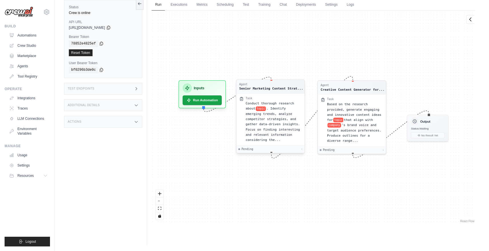
click at [281, 87] on div "Senior Marketing Content Strat..." at bounding box center [271, 88] width 64 height 5
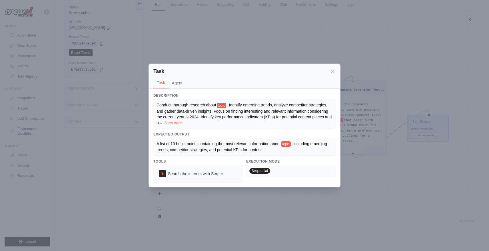
click at [334, 72] on icon at bounding box center [332, 71] width 3 height 3
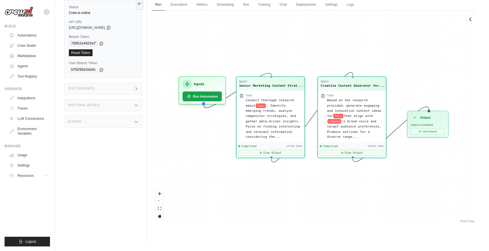
scroll to position [2946, 0]
click at [434, 130] on button "View Result" at bounding box center [428, 130] width 34 height 6
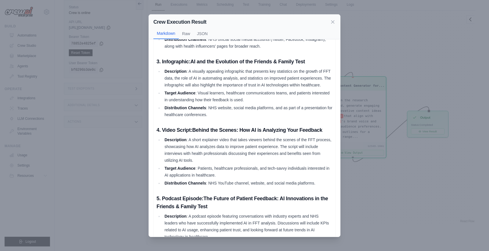
scroll to position [187, 0]
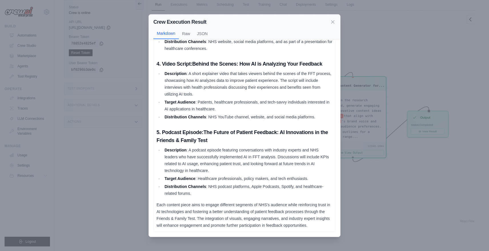
click at [415, 64] on div "Crew Execution Result Markdown Raw JSON 1. Blog Post: Harnessing AI for Better …" at bounding box center [244, 125] width 489 height 251
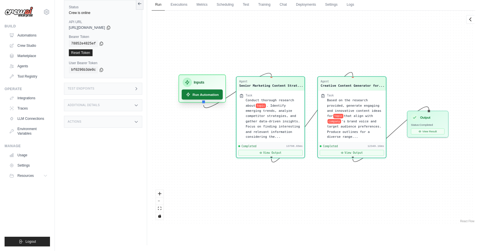
click at [205, 95] on button "Run Automation" at bounding box center [202, 95] width 41 height 10
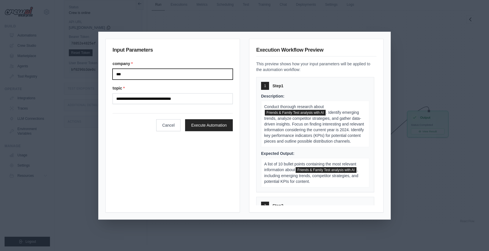
drag, startPoint x: 137, startPoint y: 74, endPoint x: 101, endPoint y: 74, distance: 36.6
click at [101, 74] on div "**********" at bounding box center [245, 126] width 292 height 188
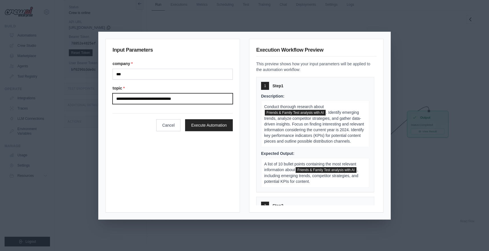
drag, startPoint x: 189, startPoint y: 98, endPoint x: 85, endPoint y: 92, distance: 103.3
click at [85, 93] on div "**********" at bounding box center [244, 125] width 489 height 251
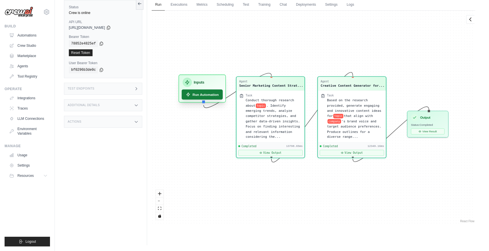
click at [206, 98] on button "Run Automation" at bounding box center [202, 95] width 41 height 10
click at [201, 99] on button "Run Automation" at bounding box center [202, 95] width 41 height 10
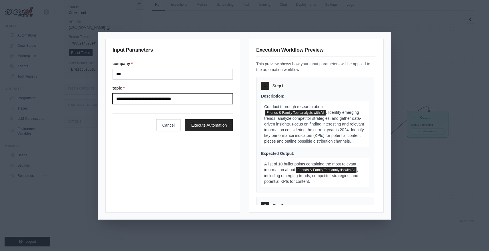
drag, startPoint x: 186, startPoint y: 97, endPoint x: 108, endPoint y: 98, distance: 78.0
click at [108, 98] on div "**********" at bounding box center [172, 126] width 135 height 174
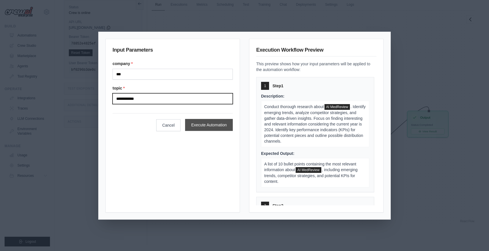
type input "**********"
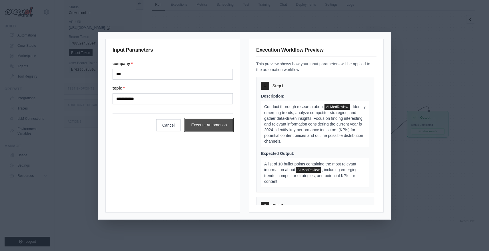
click at [218, 122] on button "Execute Automation" at bounding box center [209, 125] width 48 height 12
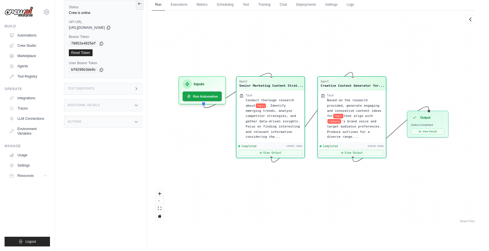
scroll to position [3003, 0]
click at [434, 131] on button "View Result" at bounding box center [428, 130] width 34 height 6
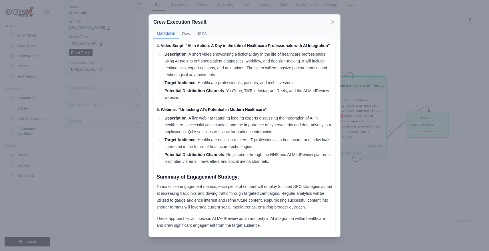
scroll to position [0, 0]
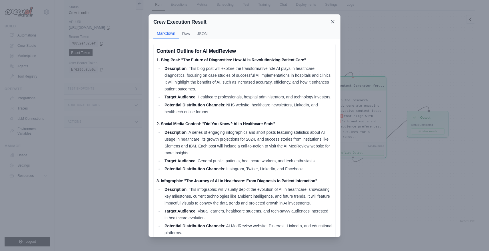
click at [333, 22] on icon at bounding box center [333, 22] width 6 height 6
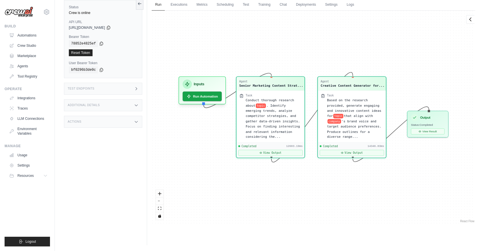
click at [337, 52] on div "Agent Senior Marketing Content Strat... Task Conduct thorough research about to…" at bounding box center [314, 118] width 324 height 214
click at [23, 67] on link "Agents" at bounding box center [28, 66] width 43 height 9
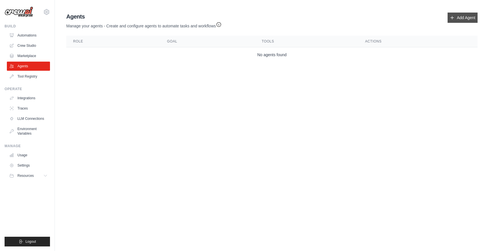
click at [467, 13] on link "Add Agent" at bounding box center [463, 18] width 30 height 10
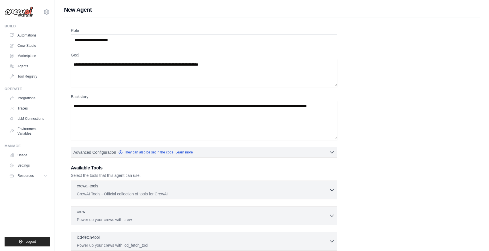
scroll to position [81, 0]
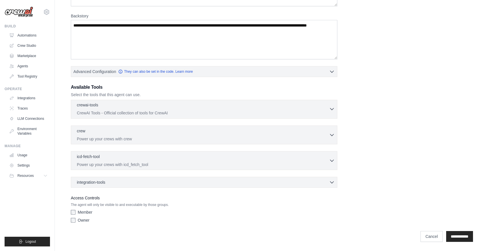
click at [330, 107] on icon "button" at bounding box center [332, 109] width 6 height 6
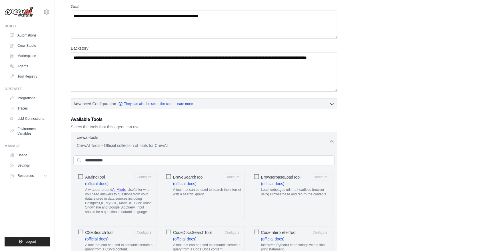
scroll to position [0, 0]
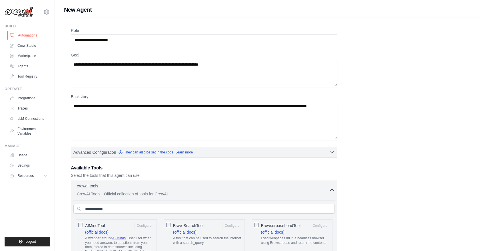
click at [33, 35] on link "Automations" at bounding box center [28, 35] width 43 height 9
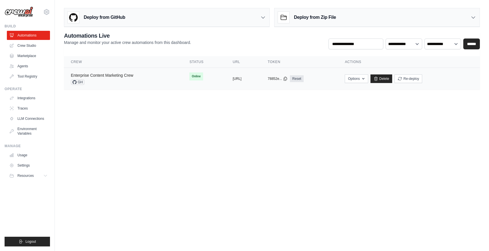
click at [128, 75] on link "Enterprise Content Marketing Crew" at bounding box center [102, 75] width 63 height 5
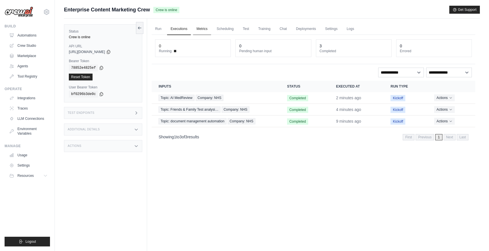
click at [199, 29] on link "Metrics" at bounding box center [202, 29] width 18 height 12
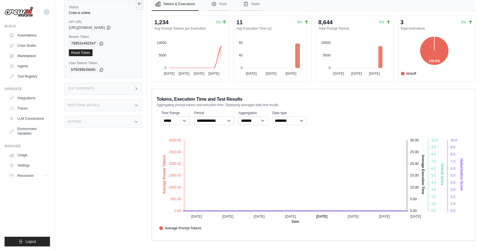
scroll to position [14, 0]
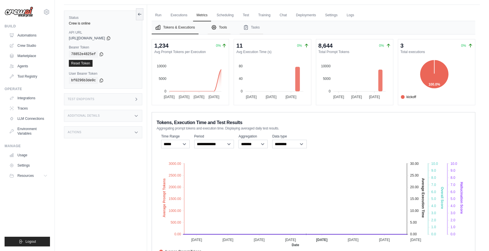
click at [225, 25] on button "Tools" at bounding box center [219, 27] width 23 height 13
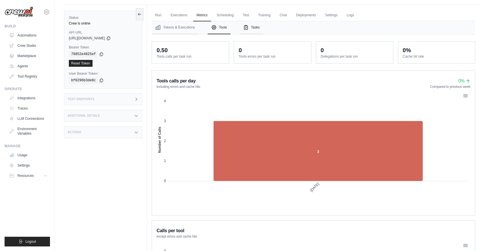
click at [256, 27] on button "Tasks" at bounding box center [252, 27] width 24 height 13
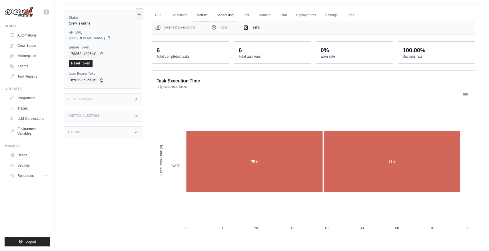
click at [224, 15] on link "Scheduling" at bounding box center [225, 15] width 24 height 12
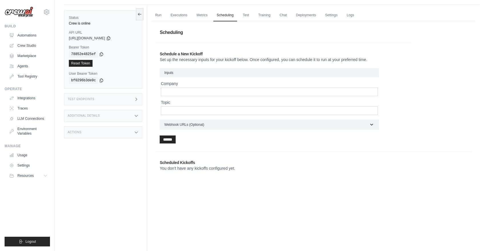
scroll to position [24, 0]
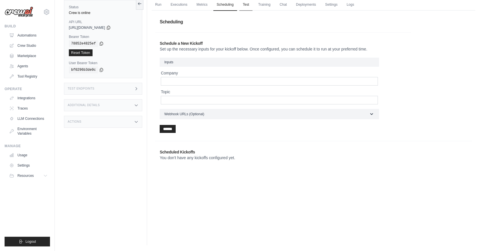
click at [245, 5] on link "Test" at bounding box center [245, 5] width 13 height 12
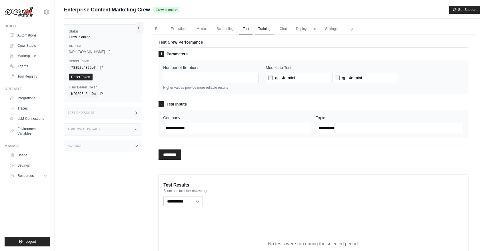
click at [265, 31] on link "Training" at bounding box center [264, 29] width 19 height 12
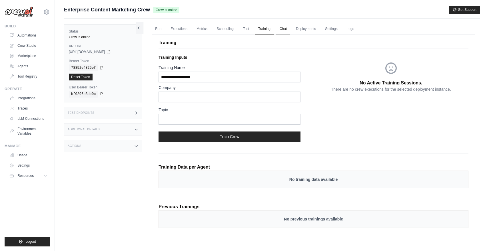
click at [283, 24] on link "Chat" at bounding box center [283, 29] width 14 height 12
click at [313, 29] on link "Deployments" at bounding box center [306, 29] width 27 height 12
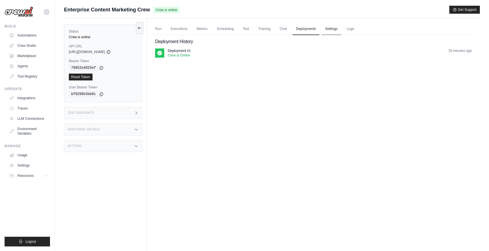
click at [333, 26] on link "Settings" at bounding box center [331, 29] width 19 height 12
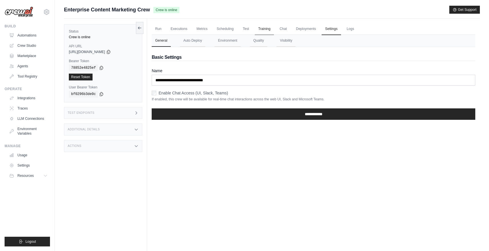
click at [262, 25] on link "Training" at bounding box center [264, 29] width 19 height 12
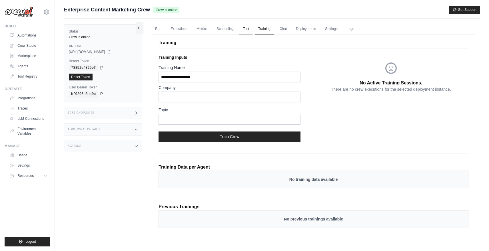
click at [247, 28] on link "Test" at bounding box center [245, 29] width 13 height 12
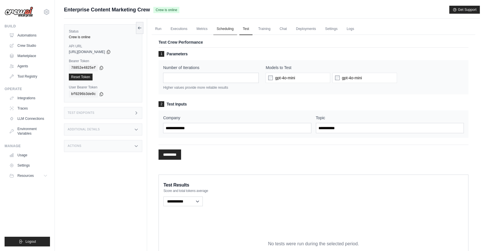
click at [229, 28] on link "Scheduling" at bounding box center [225, 29] width 24 height 12
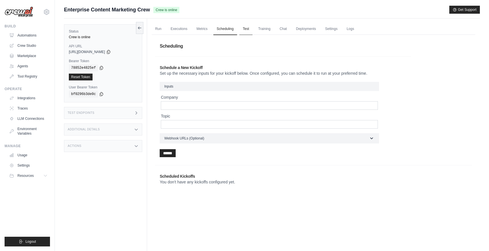
click at [249, 29] on link "Test" at bounding box center [245, 29] width 13 height 12
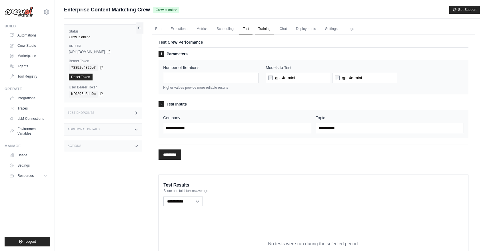
click at [264, 28] on link "Training" at bounding box center [264, 29] width 19 height 12
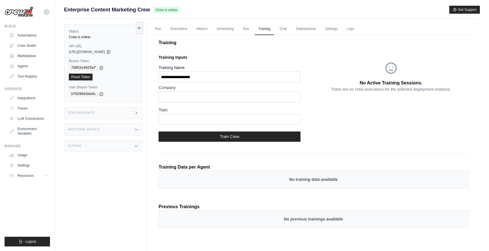
scroll to position [1, 0]
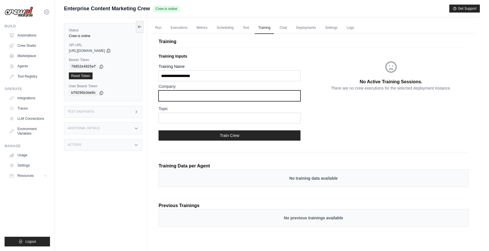
click at [194, 99] on input "text" at bounding box center [230, 96] width 142 height 11
type input "***"
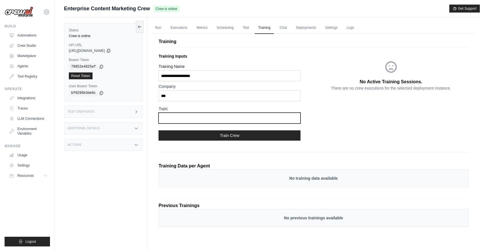
click at [174, 117] on input "text" at bounding box center [230, 118] width 142 height 11
type input "**********"
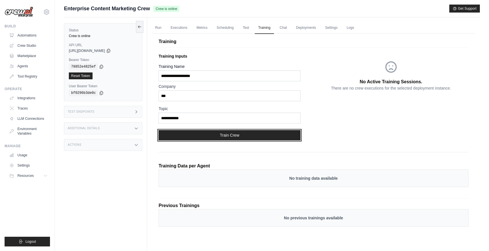
click at [245, 138] on button "Train Crew" at bounding box center [230, 135] width 142 height 10
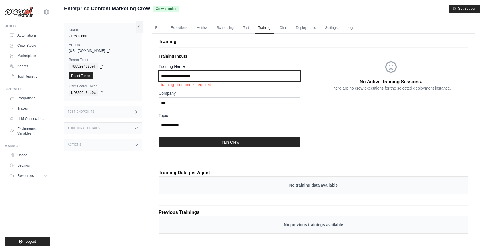
click at [204, 75] on input "Training Name" at bounding box center [230, 76] width 142 height 11
type input "********"
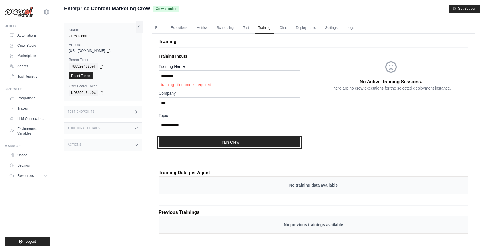
drag, startPoint x: 236, startPoint y: 142, endPoint x: 241, endPoint y: 142, distance: 4.3
click at [237, 143] on button "Train Crew" at bounding box center [230, 142] width 142 height 10
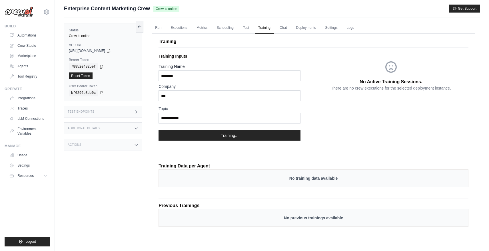
scroll to position [24, 0]
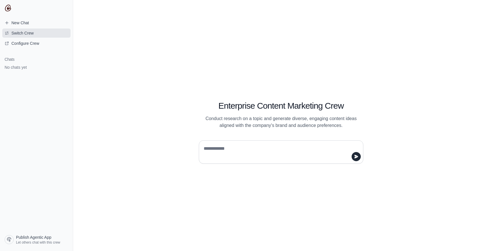
click at [26, 33] on span "Switch Crew" at bounding box center [22, 33] width 22 height 6
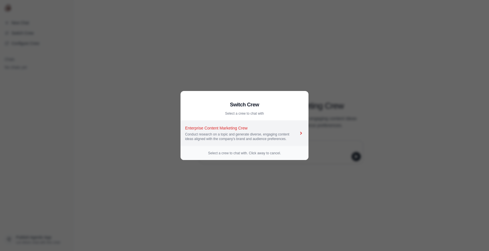
click at [225, 134] on div "Conduct research on a topic and generate diverse, engaging content ideas aligne…" at bounding box center [241, 136] width 113 height 9
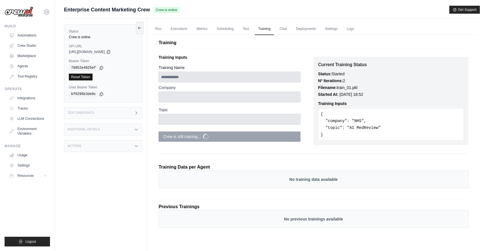
click at [90, 77] on link "Reset Token" at bounding box center [81, 77] width 24 height 7
click at [175, 10] on span "Crew is online" at bounding box center [166, 10] width 26 height 6
click at [23, 35] on link "Automations" at bounding box center [28, 35] width 43 height 9
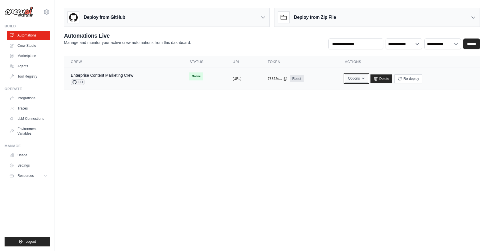
click at [366, 78] on icon "button" at bounding box center [363, 78] width 5 height 5
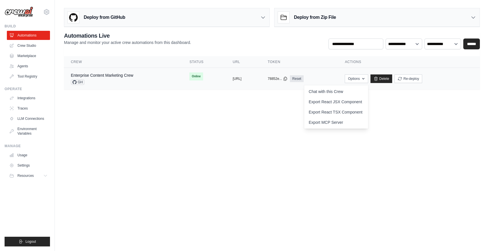
click at [189, 77] on span "Online" at bounding box center [195, 77] width 13 height 8
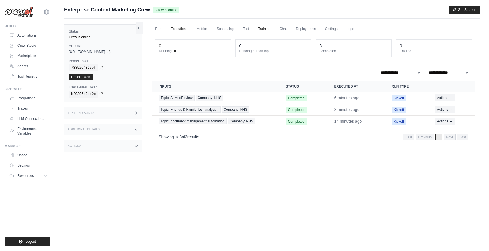
click at [262, 29] on link "Training" at bounding box center [264, 29] width 19 height 12
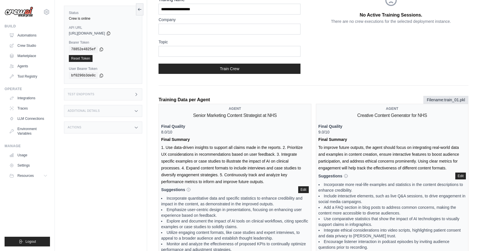
scroll to position [137, 0]
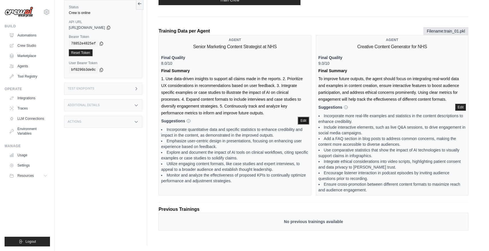
click at [303, 120] on button "Edit" at bounding box center [303, 120] width 11 height 7
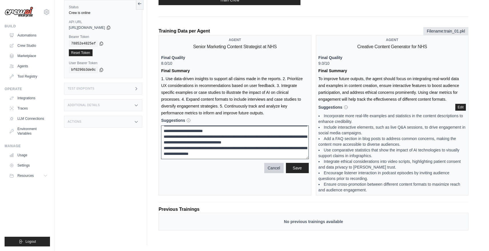
scroll to position [0, 0]
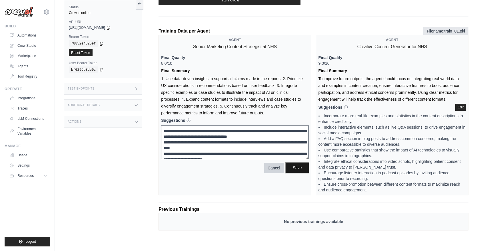
click at [298, 170] on span "Save" at bounding box center [297, 168] width 9 height 6
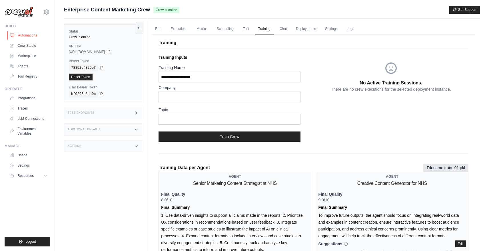
click at [29, 35] on link "Automations" at bounding box center [28, 35] width 43 height 9
